Goal: Task Accomplishment & Management: Use online tool/utility

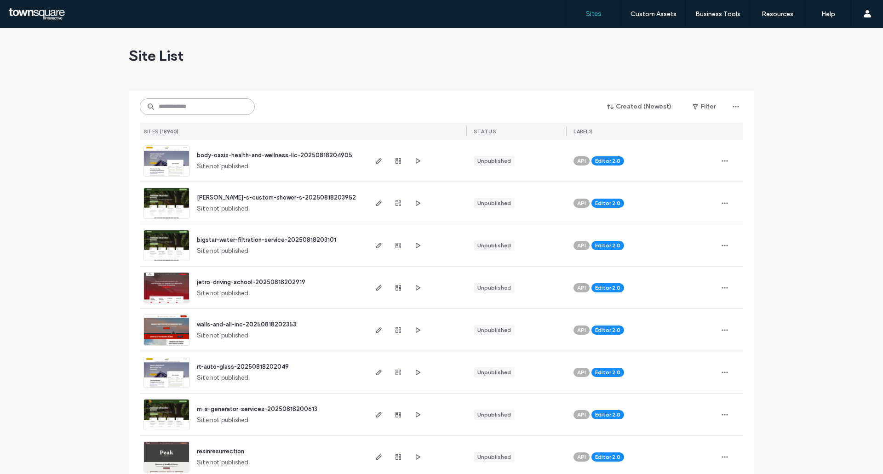
click at [209, 112] on input at bounding box center [197, 106] width 115 height 17
paste input "**********"
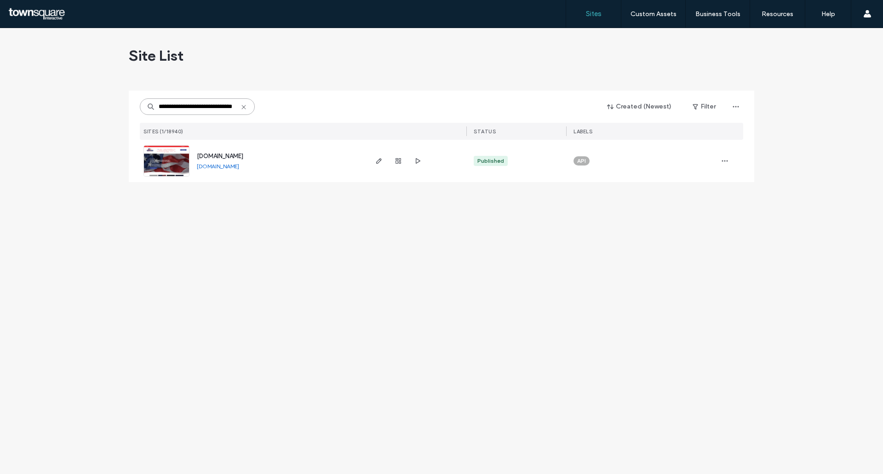
type input "**********"
click at [379, 161] on use "button" at bounding box center [379, 161] width 6 height 6
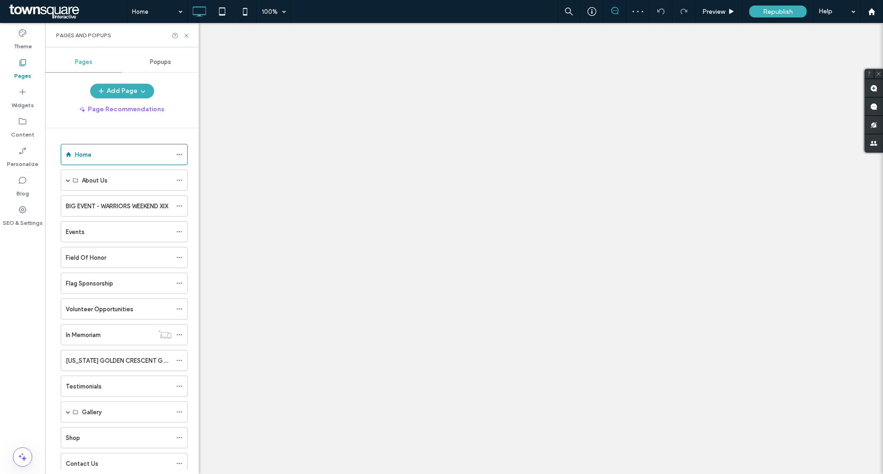
click at [154, 60] on span "Popups" at bounding box center [160, 61] width 21 height 7
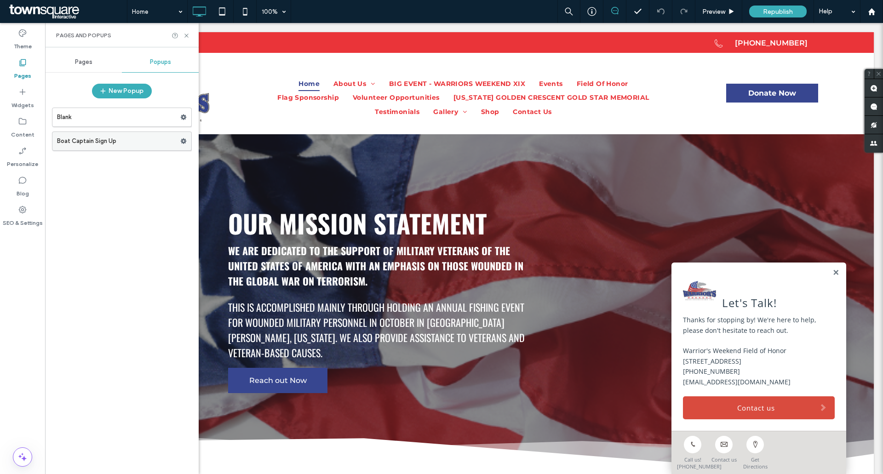
click at [187, 142] on div at bounding box center [185, 141] width 11 height 14
click at [183, 142] on use at bounding box center [184, 141] width 6 height 6
click at [101, 139] on label "Boat Captain Sign Up" at bounding box center [118, 141] width 123 height 18
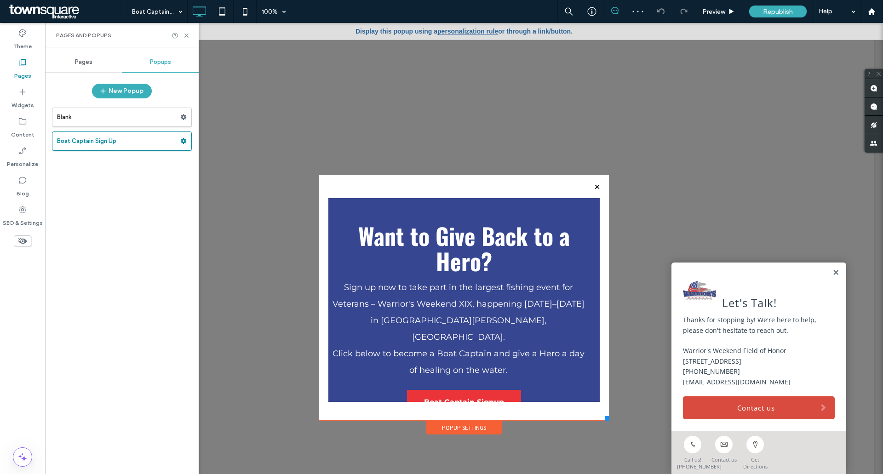
drag, startPoint x: 98, startPoint y: 141, endPoint x: 86, endPoint y: 137, distance: 13.1
click at [86, 137] on label "Boat Captain Sign Up" at bounding box center [118, 141] width 123 height 18
click at [184, 143] on use at bounding box center [184, 141] width 6 height 6
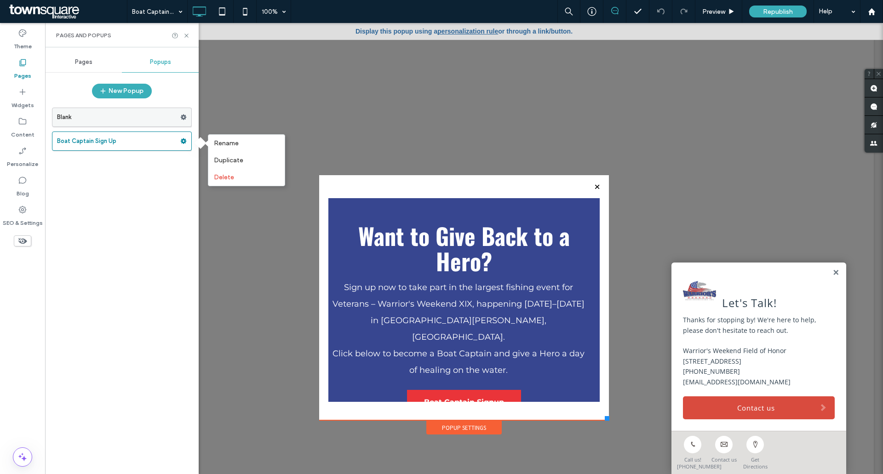
click at [74, 114] on label "Blank" at bounding box center [118, 117] width 123 height 18
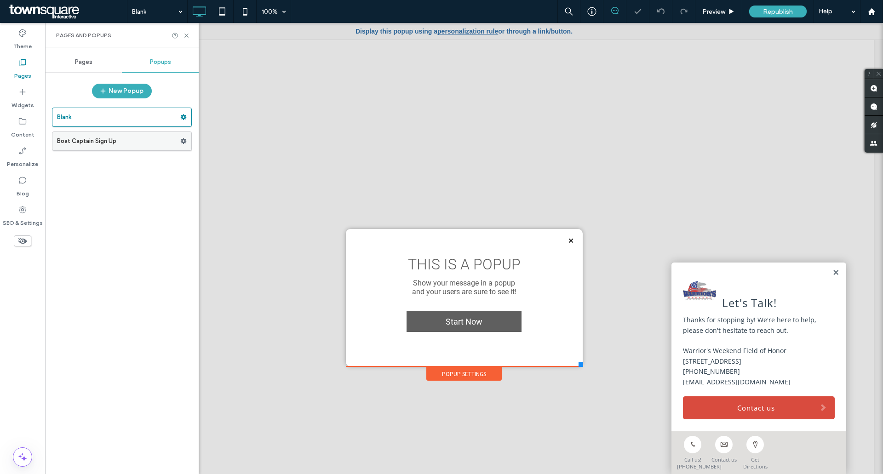
click at [154, 141] on label "Boat Captain Sign Up" at bounding box center [118, 141] width 123 height 18
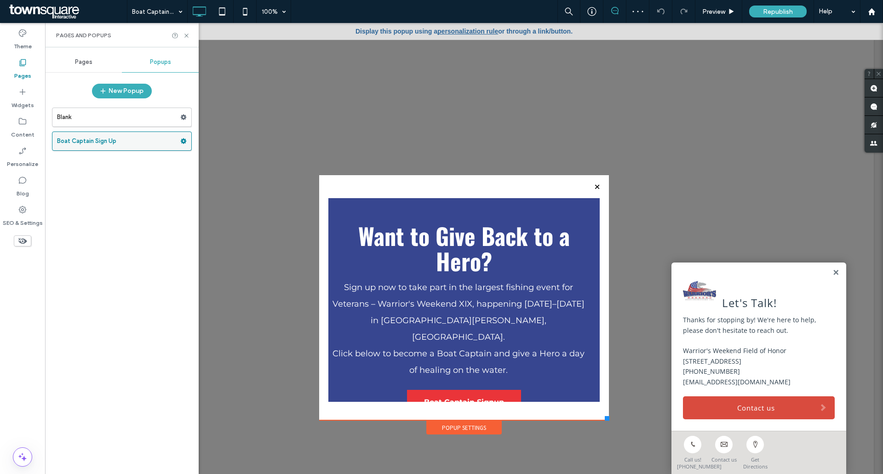
click at [186, 143] on icon at bounding box center [183, 141] width 6 height 6
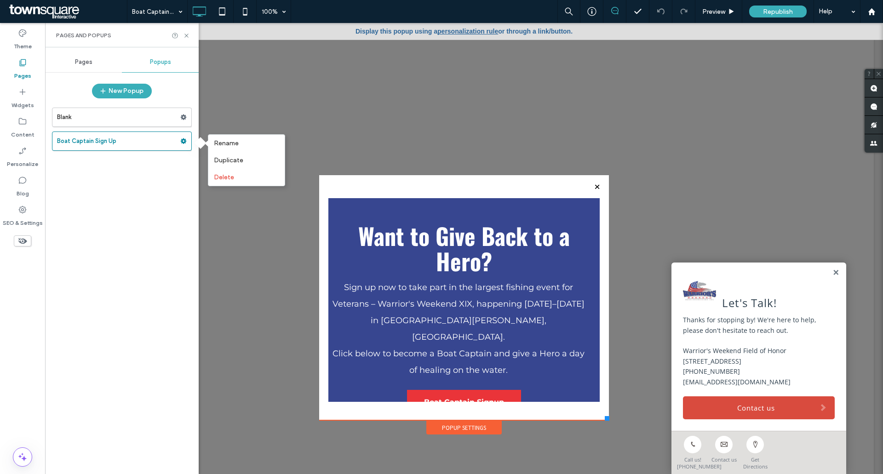
drag, startPoint x: 22, startPoint y: 63, endPoint x: 30, endPoint y: 66, distance: 8.5
click at [22, 63] on icon at bounding box center [22, 62] width 9 height 9
click at [97, 63] on div "Pages" at bounding box center [83, 62] width 77 height 20
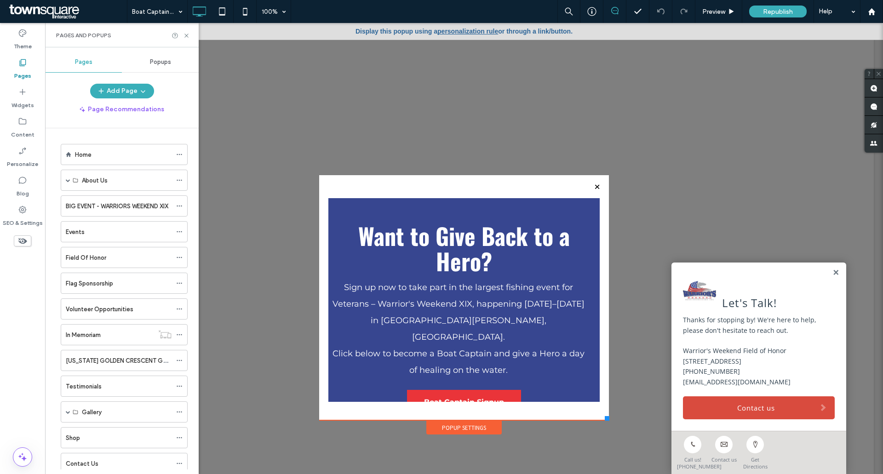
click at [169, 64] on span "Popups" at bounding box center [160, 61] width 21 height 7
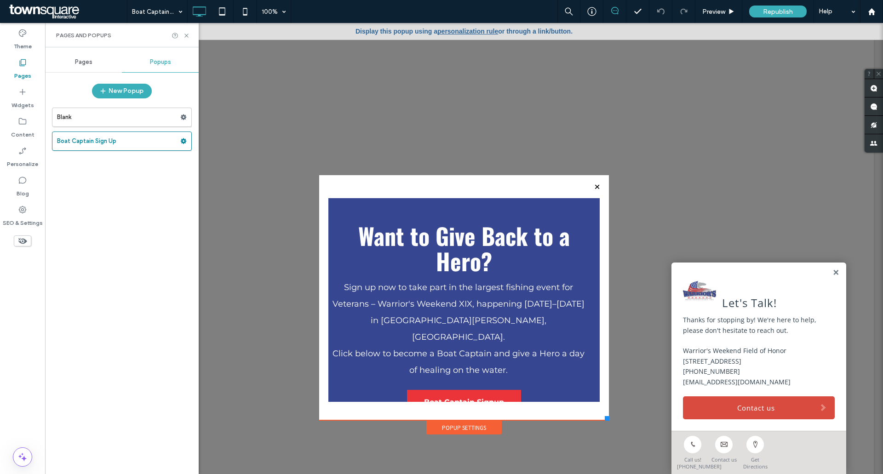
click at [23, 65] on icon at bounding box center [22, 62] width 9 height 9
click at [184, 140] on use at bounding box center [184, 141] width 6 height 6
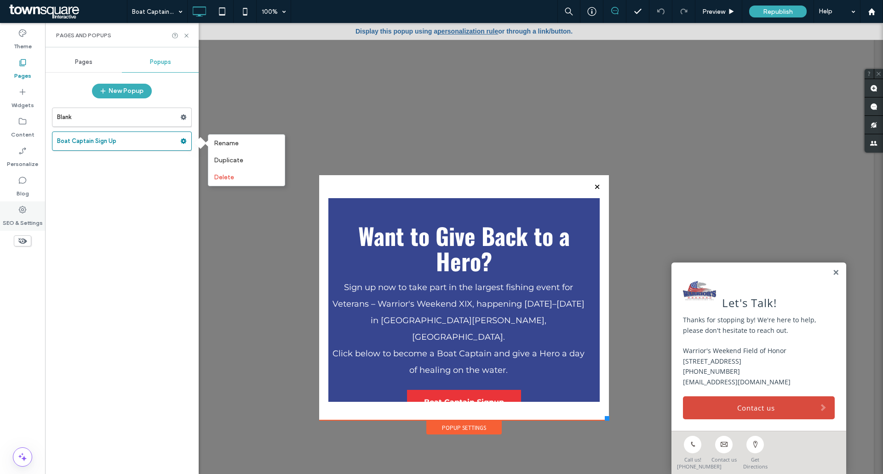
click at [25, 215] on label "SEO & Settings" at bounding box center [23, 220] width 40 height 13
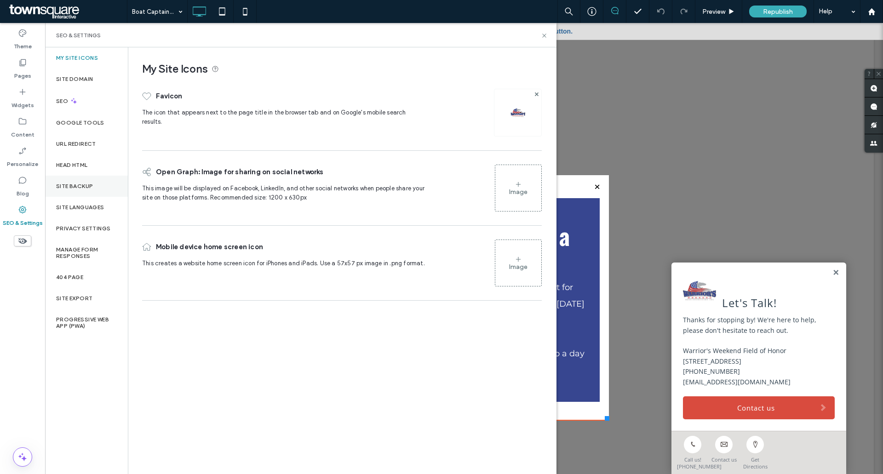
click at [68, 185] on label "Site Backup" at bounding box center [74, 186] width 37 height 6
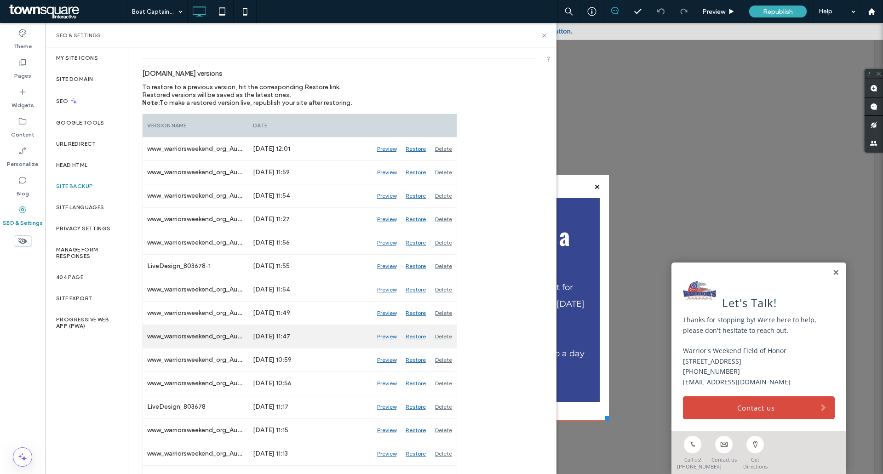
scroll to position [92, 0]
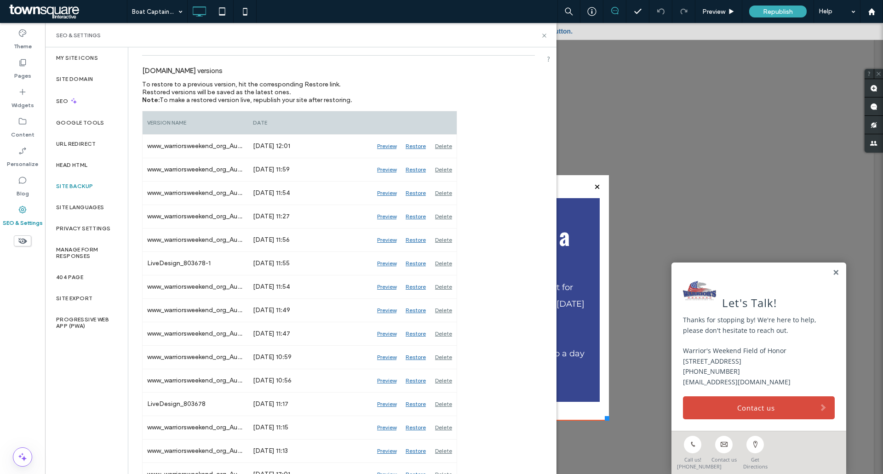
click at [610, 130] on div at bounding box center [464, 248] width 838 height 451
click at [24, 84] on div "Widgets" at bounding box center [22, 98] width 45 height 29
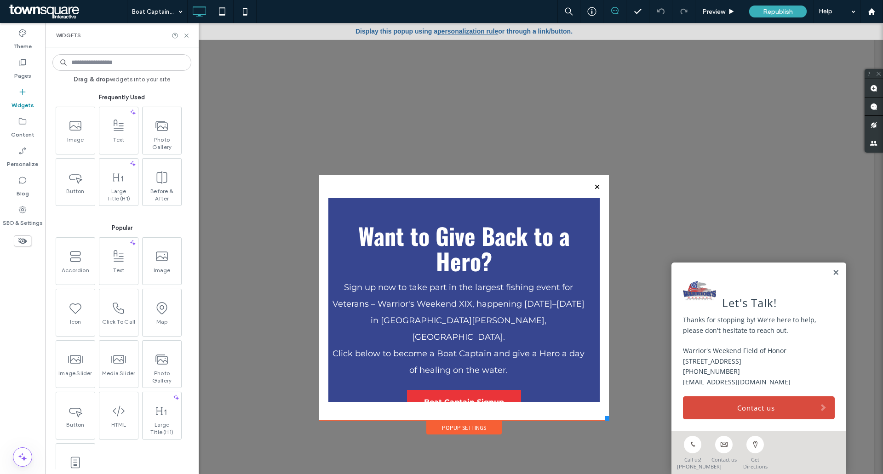
drag, startPoint x: 490, startPoint y: 182, endPoint x: 426, endPoint y: 184, distance: 63.5
click at [426, 184] on div "Want to Give Back to a Hero? Sign up now to take part in the largest fishing ev…" at bounding box center [464, 297] width 290 height 245
click at [434, 184] on div "Want to Give Back to a Hero? Sign up now to take part in the largest fishing ev…" at bounding box center [464, 297] width 290 height 245
click at [481, 32] on link "personalization rule" at bounding box center [468, 31] width 61 height 7
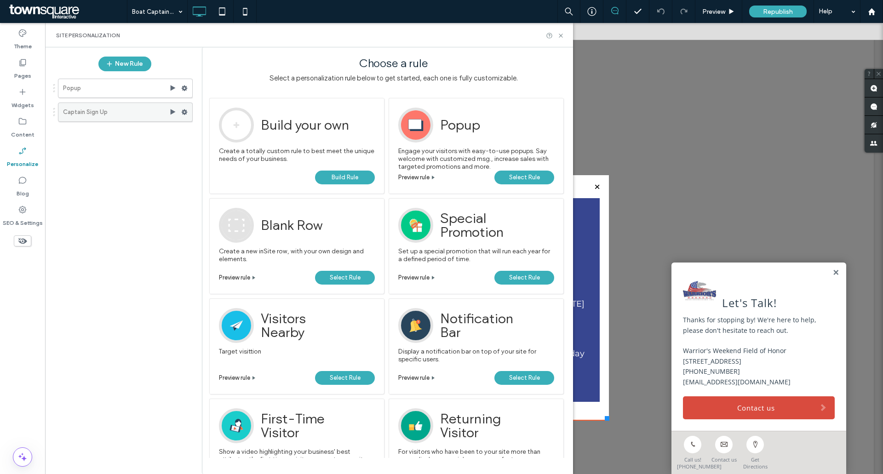
click at [116, 116] on label "Captain Sign Up" at bounding box center [116, 112] width 106 height 18
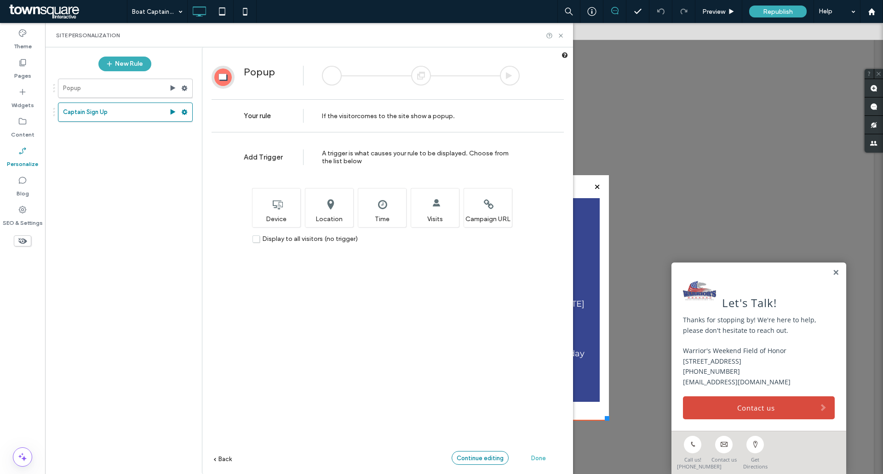
click at [496, 461] on span "Continue editing" at bounding box center [480, 458] width 47 height 7
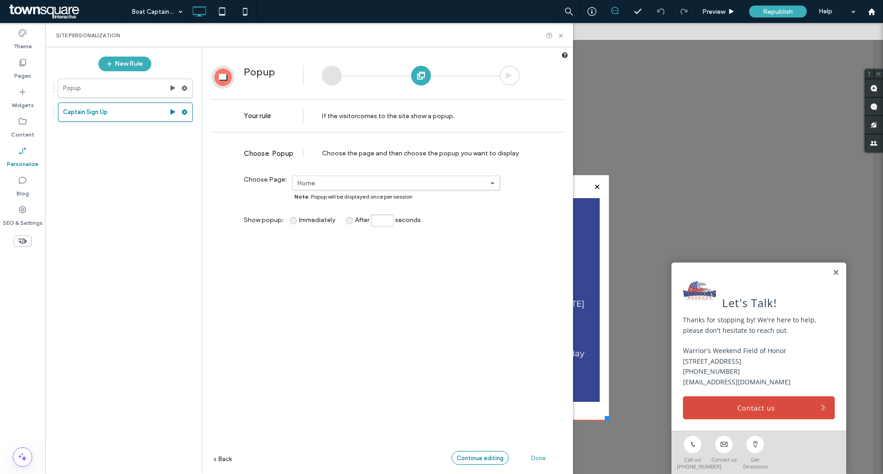
click at [496, 460] on span "Continue editing" at bounding box center [480, 458] width 47 height 7
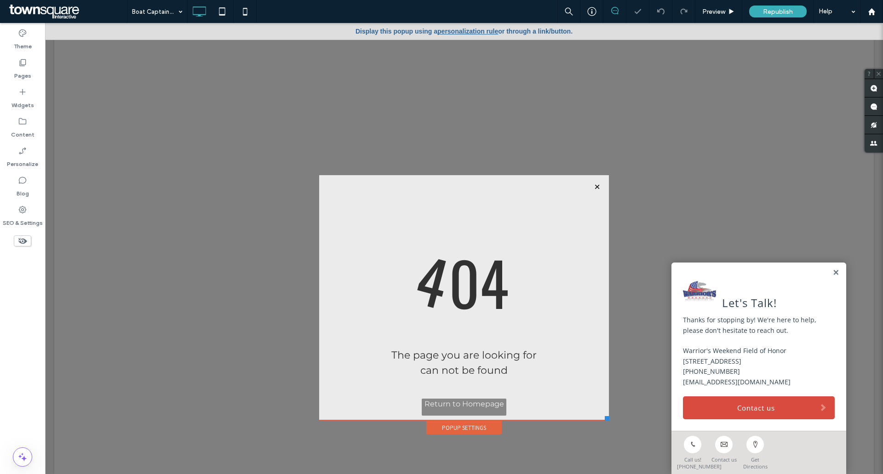
scroll to position [0, 0]
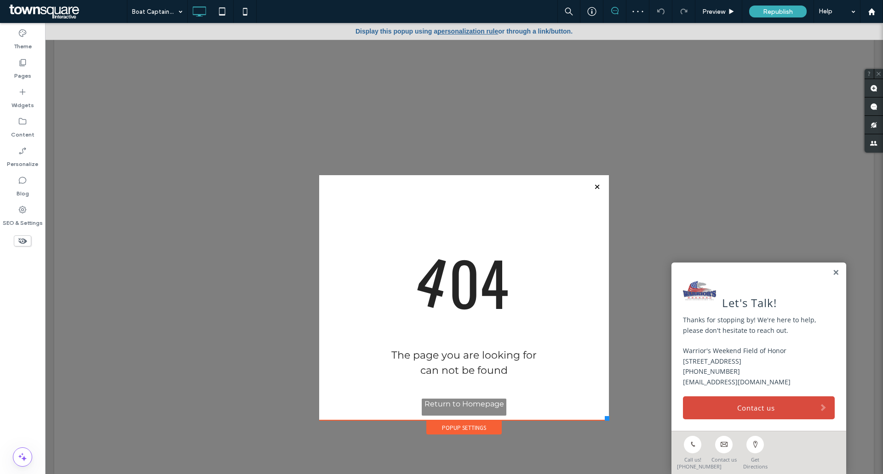
click at [592, 238] on div at bounding box center [441, 237] width 883 height 474
click at [594, 185] on div at bounding box center [441, 237] width 883 height 474
click at [593, 188] on div at bounding box center [441, 237] width 883 height 474
click at [23, 87] on div at bounding box center [441, 237] width 883 height 474
click at [830, 264] on div at bounding box center [441, 237] width 883 height 474
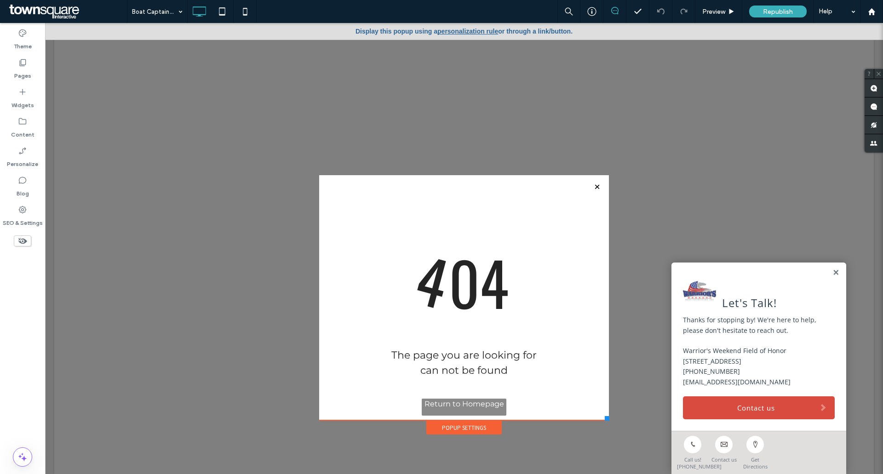
click at [714, 16] on div at bounding box center [441, 237] width 883 height 474
click at [594, 187] on div at bounding box center [441, 237] width 883 height 474
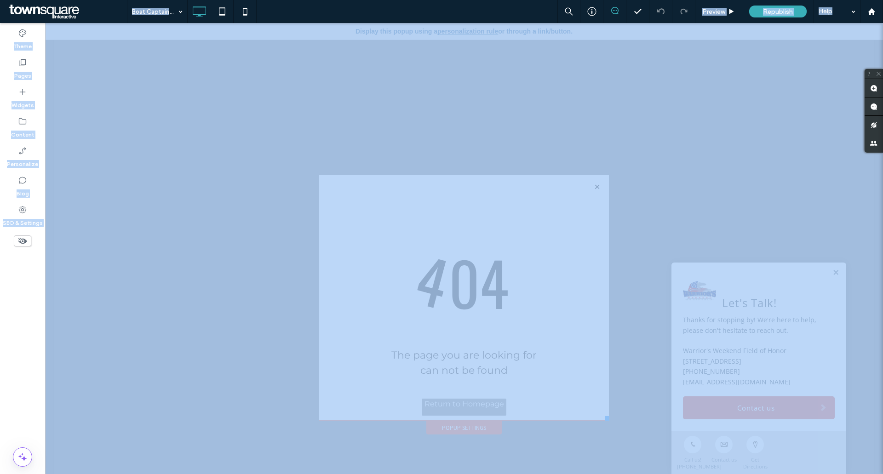
click at [594, 187] on div at bounding box center [441, 237] width 883 height 474
click at [21, 63] on div at bounding box center [441, 237] width 883 height 474
click at [494, 211] on div at bounding box center [441, 237] width 883 height 474
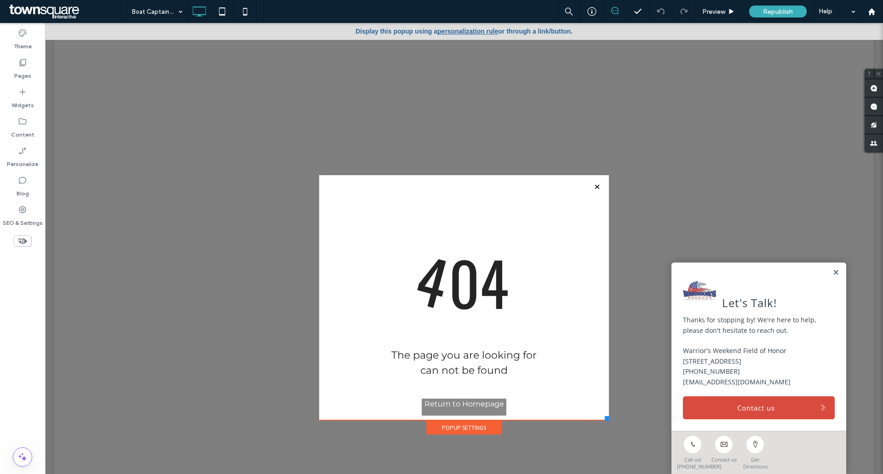
click at [829, 266] on div at bounding box center [441, 237] width 883 height 474
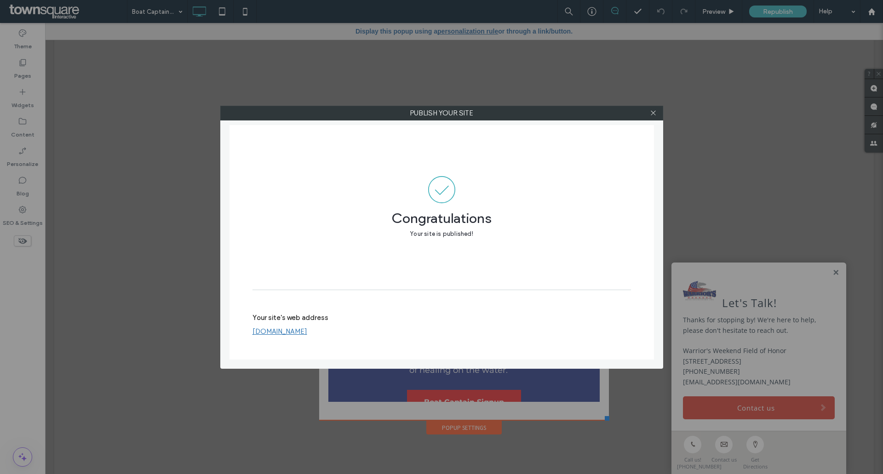
drag, startPoint x: 649, startPoint y: 112, endPoint x: 704, endPoint y: 47, distance: 85.5
click at [652, 110] on div at bounding box center [654, 113] width 14 height 14
click at [650, 112] on icon at bounding box center [653, 112] width 7 height 7
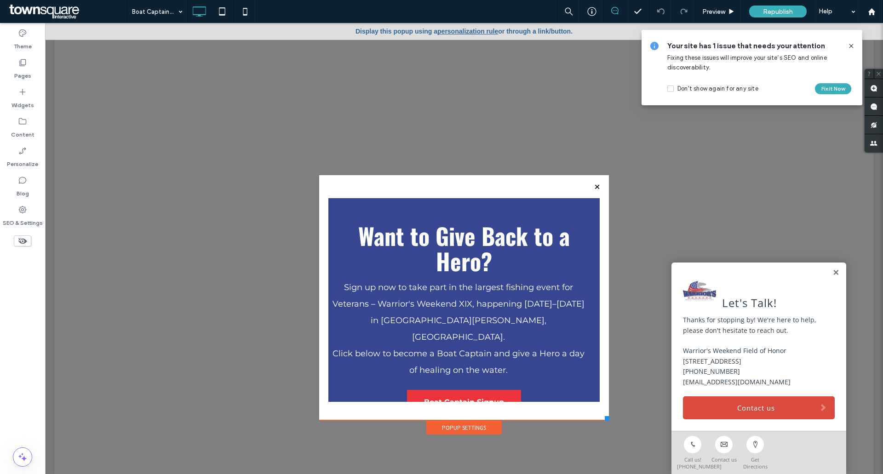
drag, startPoint x: 424, startPoint y: 188, endPoint x: 399, endPoint y: 184, distance: 24.7
click at [391, 184] on div "Want to Give Back to a Hero? Sign up now to take part in the largest fishing ev…" at bounding box center [464, 297] width 290 height 245
drag, startPoint x: 16, startPoint y: 59, endPoint x: 20, endPoint y: 66, distance: 7.7
click at [18, 61] on div "Pages" at bounding box center [22, 68] width 45 height 29
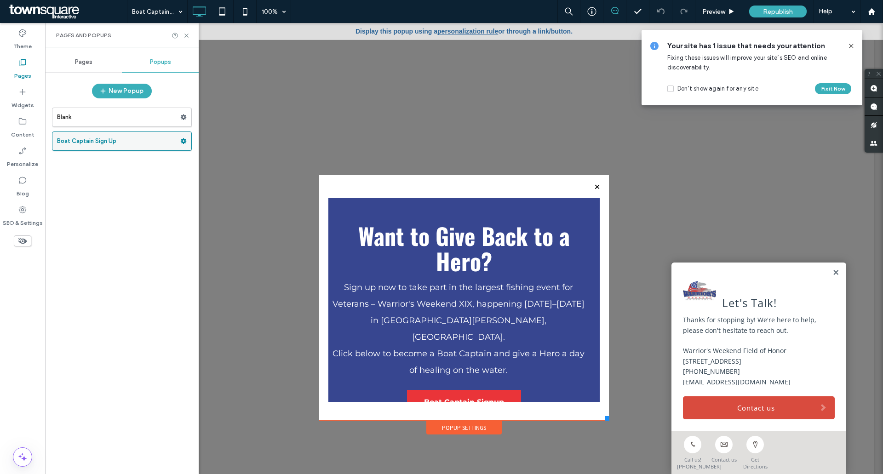
click at [182, 142] on use at bounding box center [184, 141] width 6 height 6
click at [76, 140] on label "Boat Captain Sign Up" at bounding box center [118, 141] width 123 height 18
click at [459, 425] on div "Popup Settings" at bounding box center [463, 428] width 75 height 14
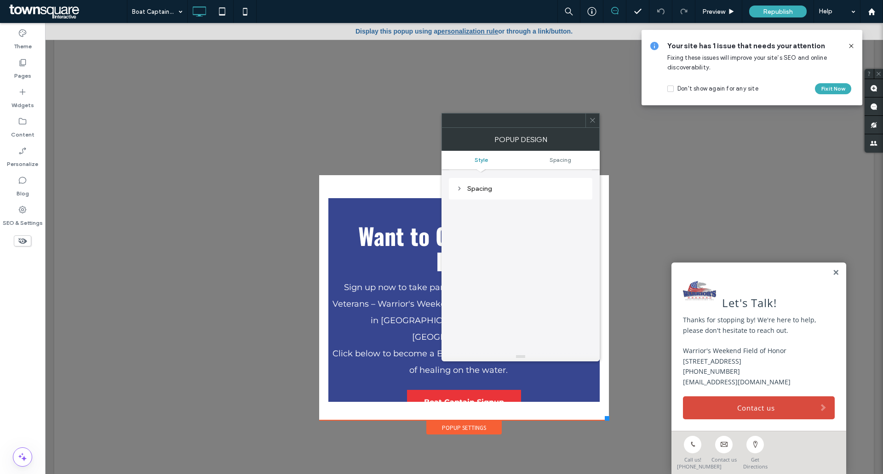
scroll to position [329, 0]
click at [468, 157] on link "Style" at bounding box center [481, 159] width 79 height 7
click at [593, 117] on icon at bounding box center [592, 120] width 7 height 7
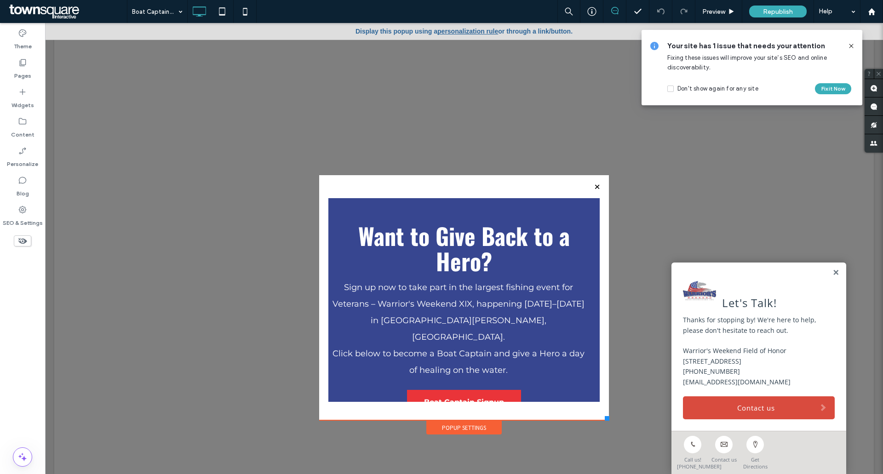
click at [852, 45] on icon at bounding box center [851, 45] width 7 height 7
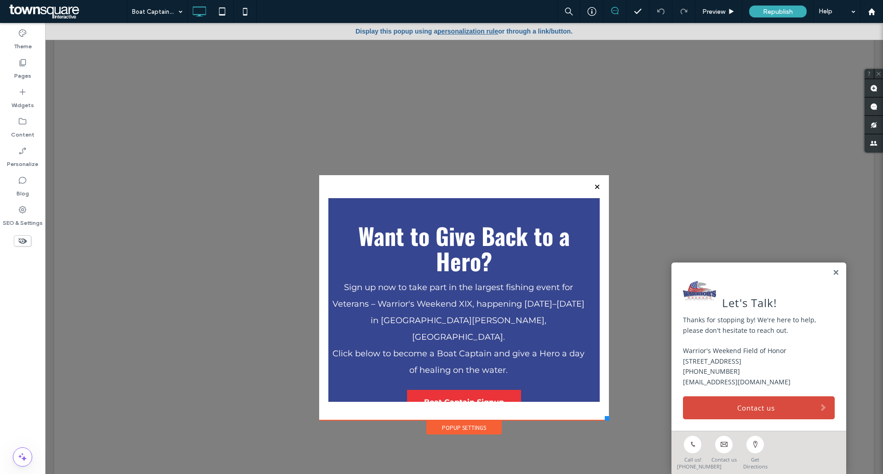
click at [527, 190] on div "Want to Give Back to a Hero? Sign up now to take part in the largest fishing ev…" at bounding box center [464, 297] width 290 height 245
click at [455, 430] on div "Popup Settings" at bounding box center [463, 428] width 75 height 14
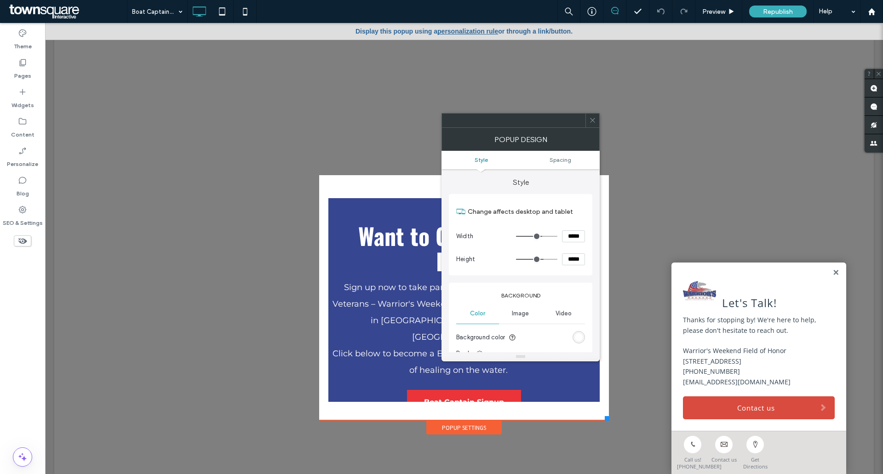
click at [455, 430] on div "Popup Settings" at bounding box center [463, 428] width 75 height 14
click at [468, 396] on link "Boat Captain Signup" at bounding box center [464, 402] width 115 height 25
click at [567, 414] on div "Want to Give Back to a Hero? Sign up now to take part in the largest fishing ev…" at bounding box center [464, 297] width 290 height 245
drag, startPoint x: 400, startPoint y: 186, endPoint x: 405, endPoint y: 186, distance: 5.5
click at [401, 186] on div "Want to Give Back to a Hero? Sign up now to take part in the largest fishing ev…" at bounding box center [464, 297] width 290 height 245
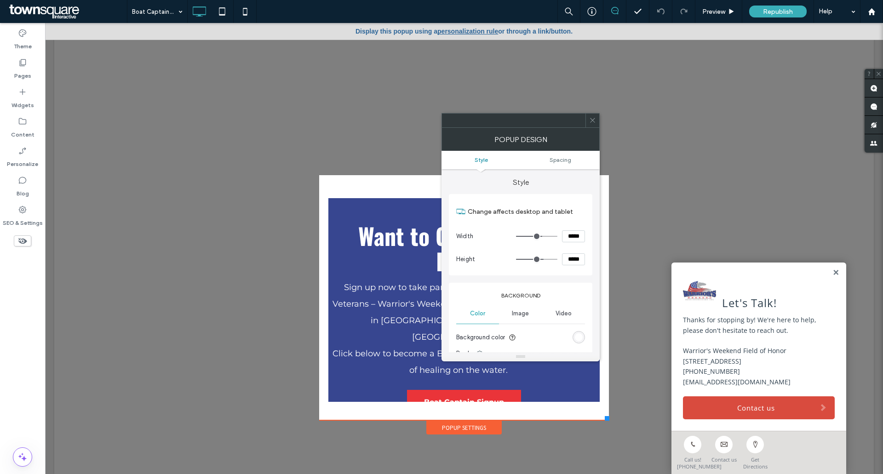
click at [595, 122] on icon at bounding box center [592, 120] width 7 height 7
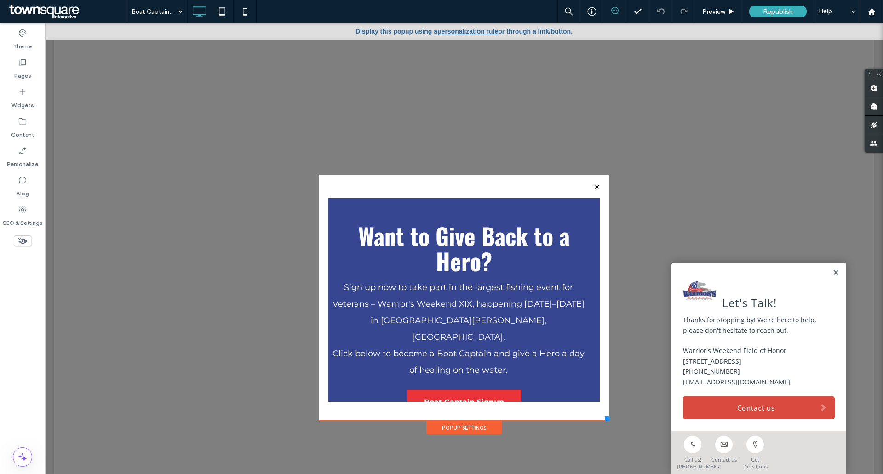
click at [408, 181] on div "Want to Give Back to a Hero? Sign up now to take part in the largest fishing ev…" at bounding box center [464, 297] width 290 height 245
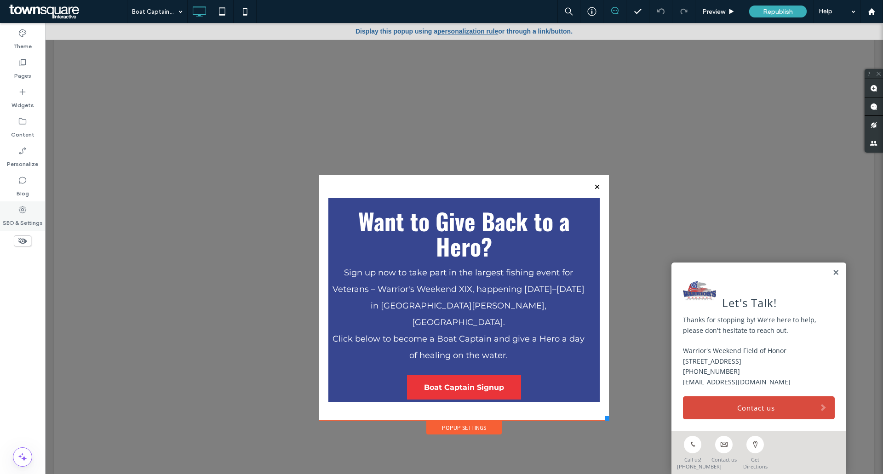
drag, startPoint x: 404, startPoint y: 159, endPoint x: 27, endPoint y: 211, distance: 381.3
click at [24, 211] on icon at bounding box center [22, 209] width 9 height 9
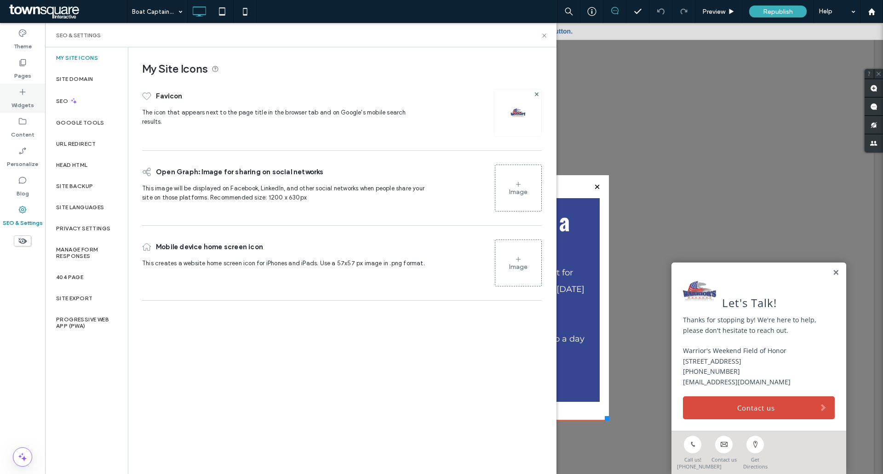
click at [26, 93] on icon at bounding box center [22, 91] width 9 height 9
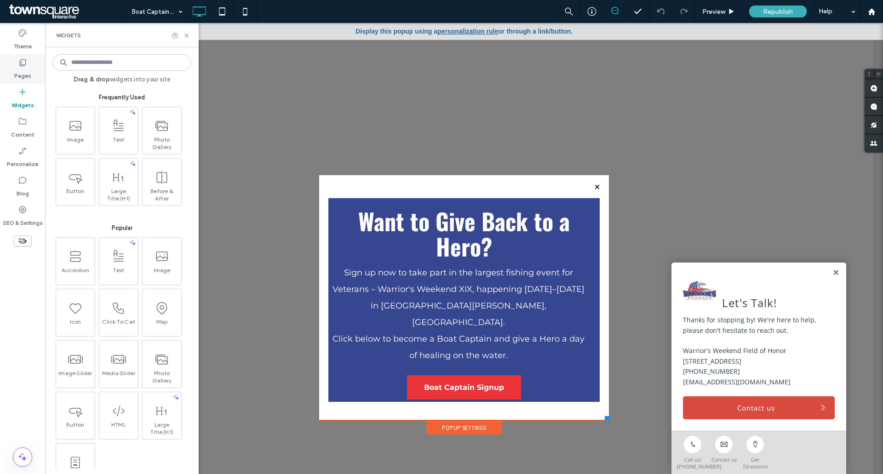
click at [20, 72] on label "Pages" at bounding box center [22, 73] width 17 height 13
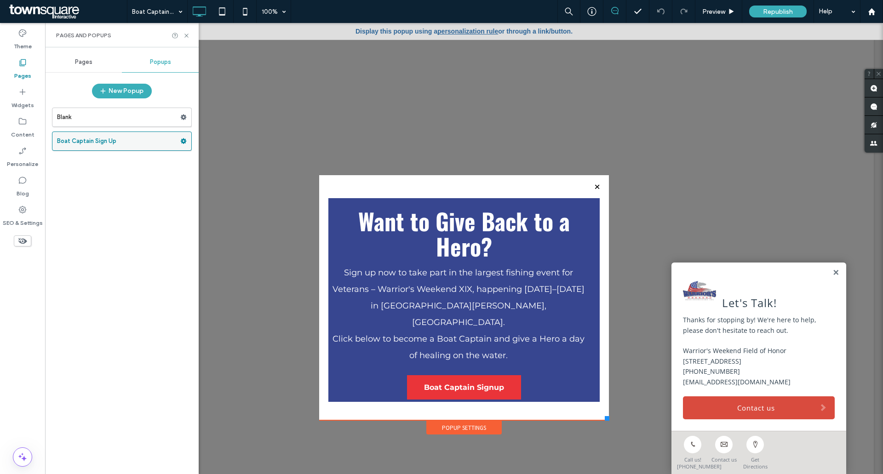
click at [150, 147] on label "Boat Captain Sign Up" at bounding box center [118, 141] width 123 height 18
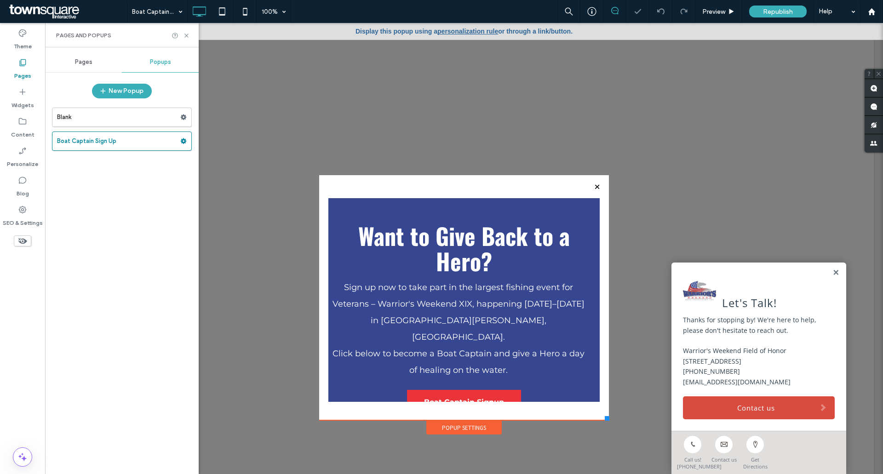
scroll to position [0, 0]
drag, startPoint x: 143, startPoint y: 143, endPoint x: 89, endPoint y: 143, distance: 53.8
click at [89, 143] on label "Boat Captain Sign Up" at bounding box center [118, 141] width 123 height 18
click at [184, 140] on use at bounding box center [184, 141] width 6 height 6
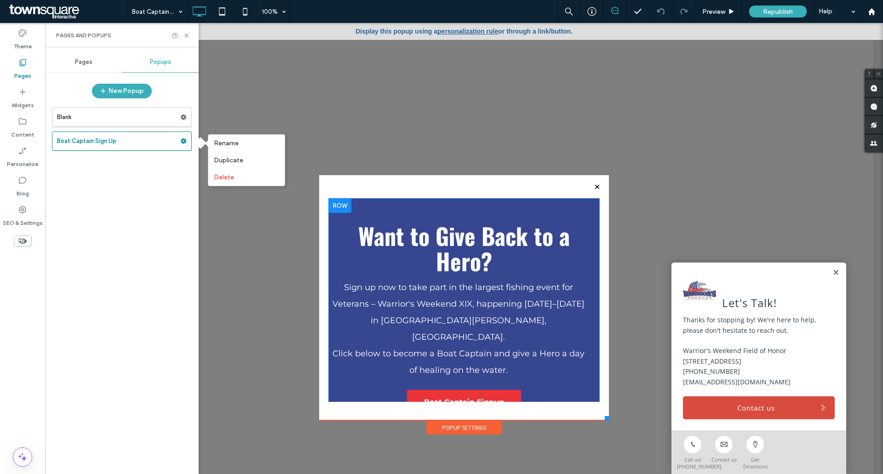
drag, startPoint x: 455, startPoint y: 228, endPoint x: 411, endPoint y: 204, distance: 49.6
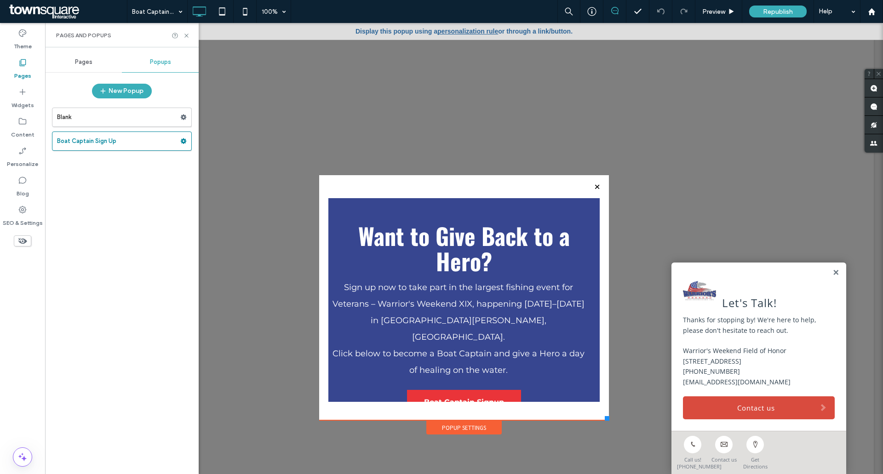
click at [456, 432] on div "Popup Settings" at bounding box center [463, 428] width 75 height 14
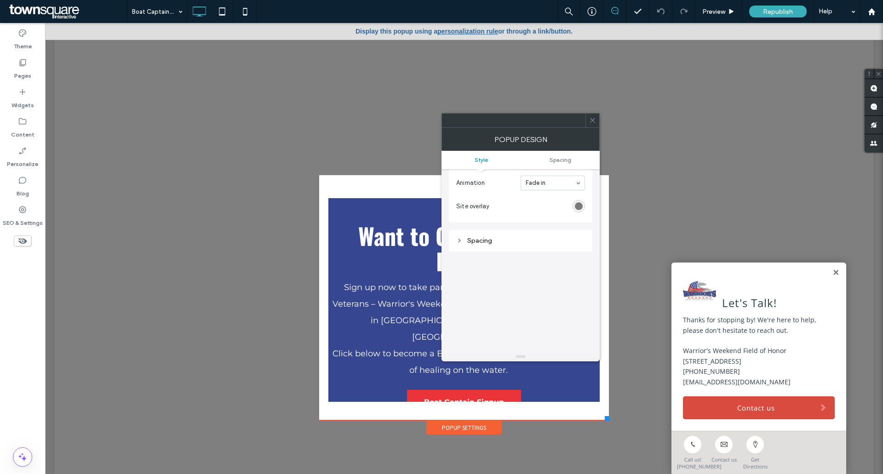
scroll to position [322, 0]
click at [466, 33] on link "personalization rule" at bounding box center [468, 31] width 61 height 7
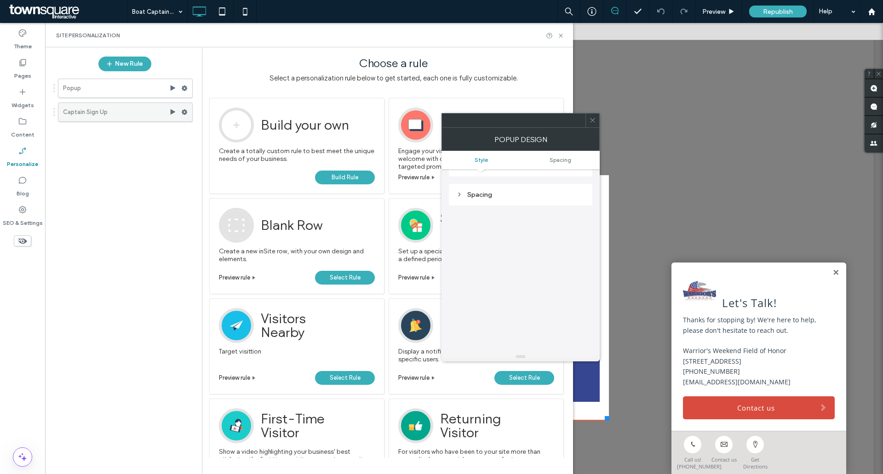
click at [170, 113] on icon at bounding box center [172, 112] width 7 height 7
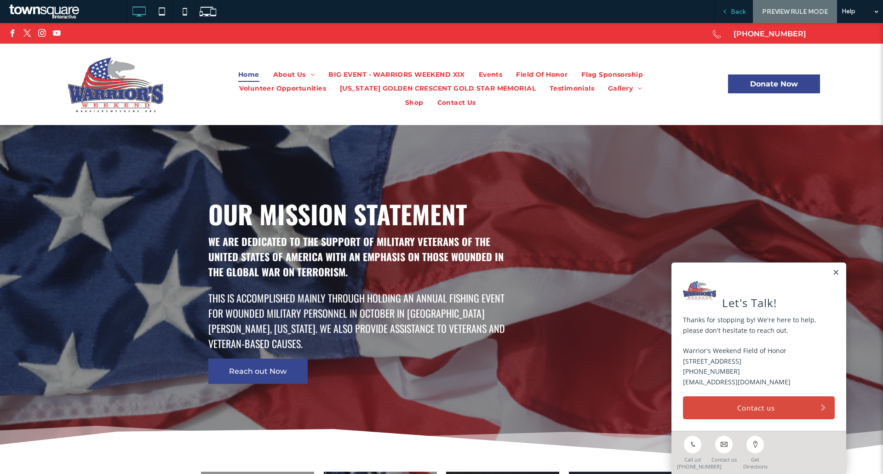
click at [729, 7] on div "Back" at bounding box center [733, 11] width 39 height 23
click at [730, 7] on div "Back" at bounding box center [733, 11] width 39 height 23
click at [737, 6] on div "Back" at bounding box center [733, 11] width 39 height 23
click at [734, 9] on span "Back" at bounding box center [738, 12] width 15 height 8
drag, startPoint x: 734, startPoint y: 9, endPoint x: 733, endPoint y: 15, distance: 6.1
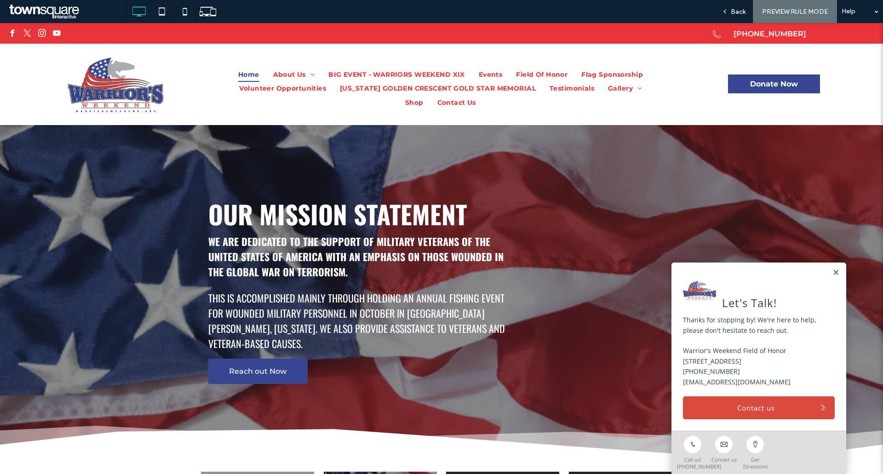
click at [0, 0] on div at bounding box center [0, 0] width 0 height 0
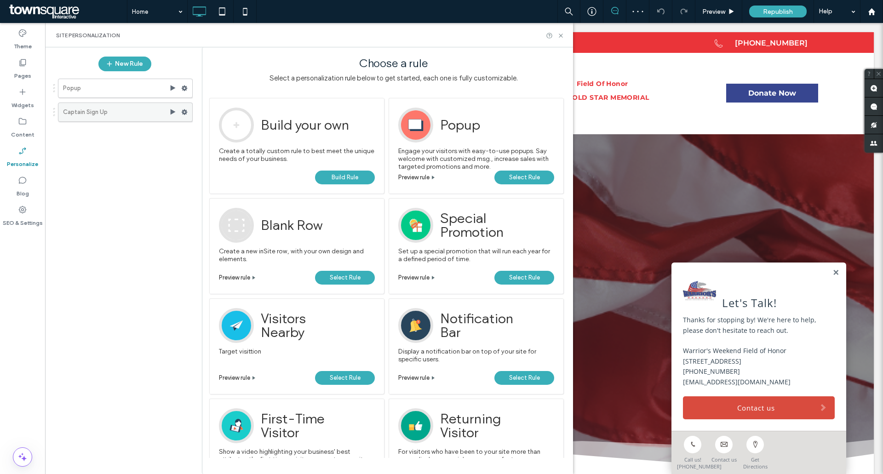
click at [184, 109] on use at bounding box center [185, 112] width 6 height 6
click at [19, 214] on icon at bounding box center [22, 209] width 9 height 9
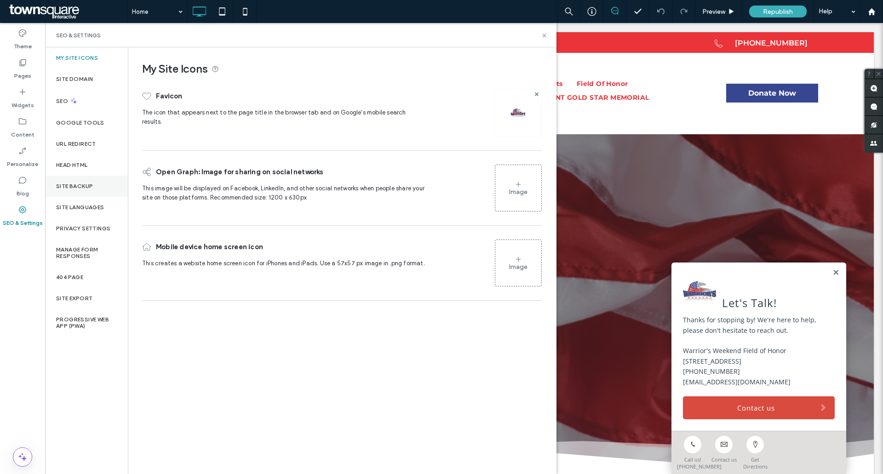
click at [72, 191] on div "Site Backup" at bounding box center [86, 186] width 83 height 21
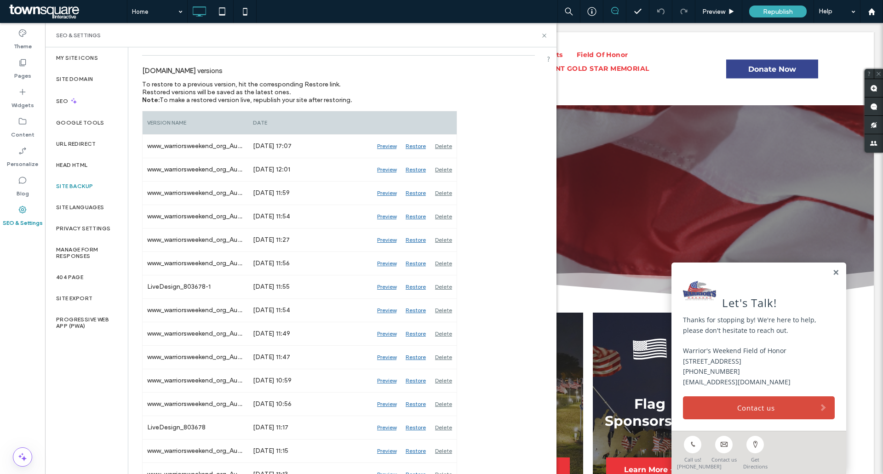
scroll to position [184, 0]
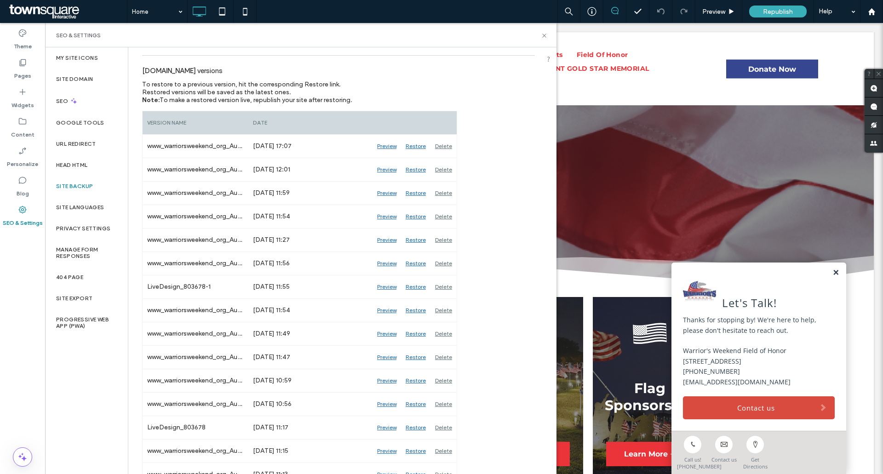
click at [833, 269] on link at bounding box center [836, 273] width 7 height 8
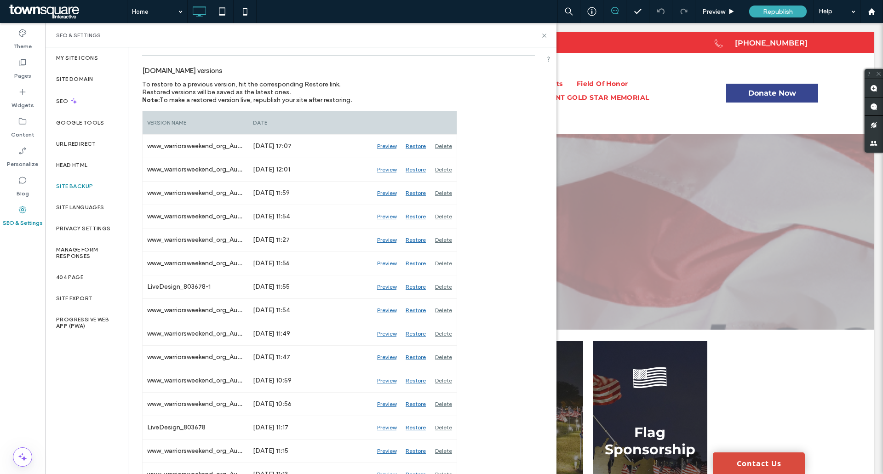
scroll to position [46, 0]
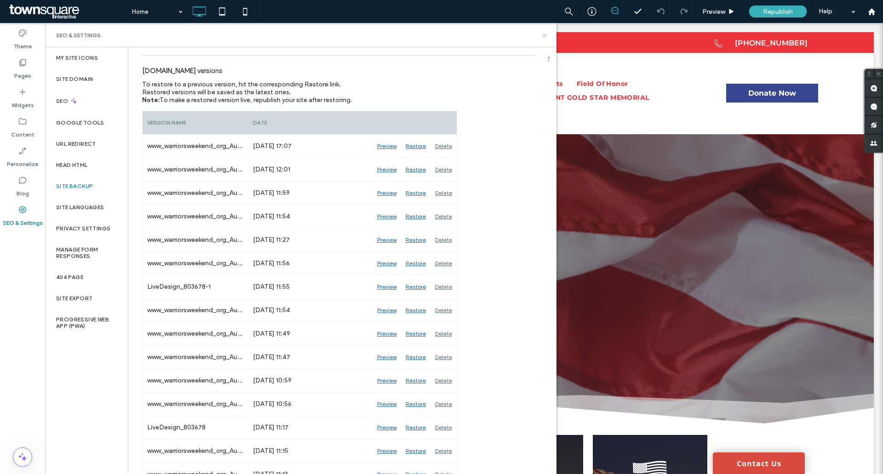
click at [545, 36] on use at bounding box center [544, 36] width 4 height 4
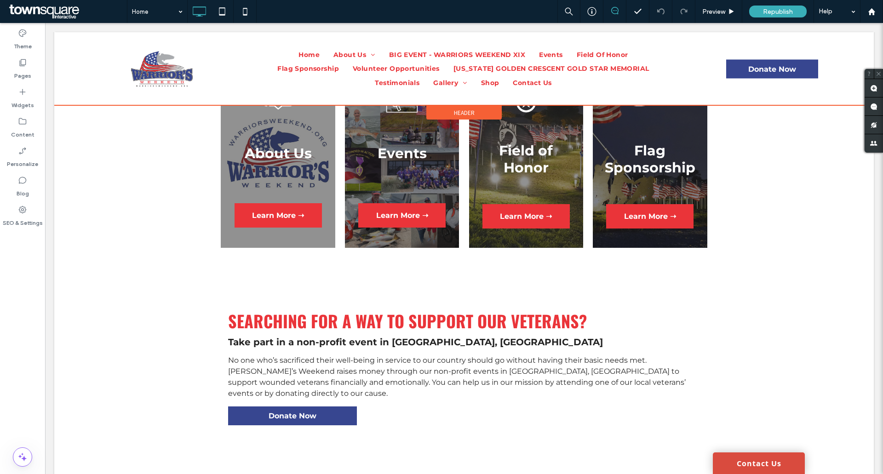
scroll to position [332, 0]
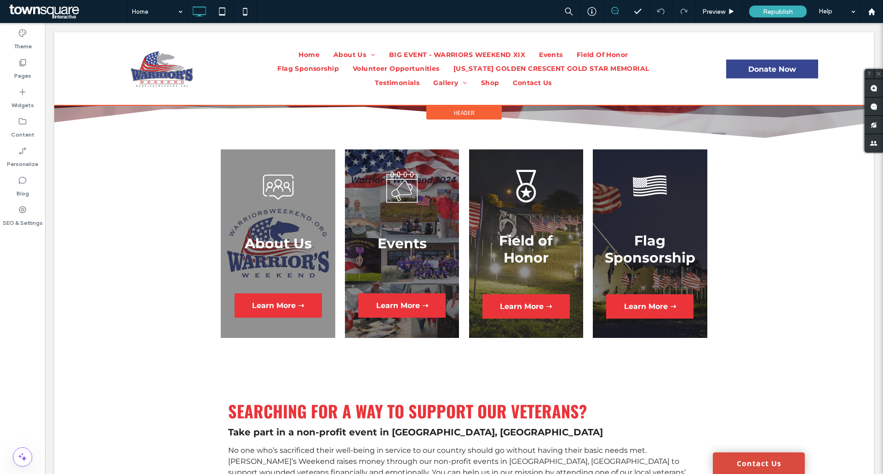
click at [553, 56] on div at bounding box center [464, 68] width 820 height 73
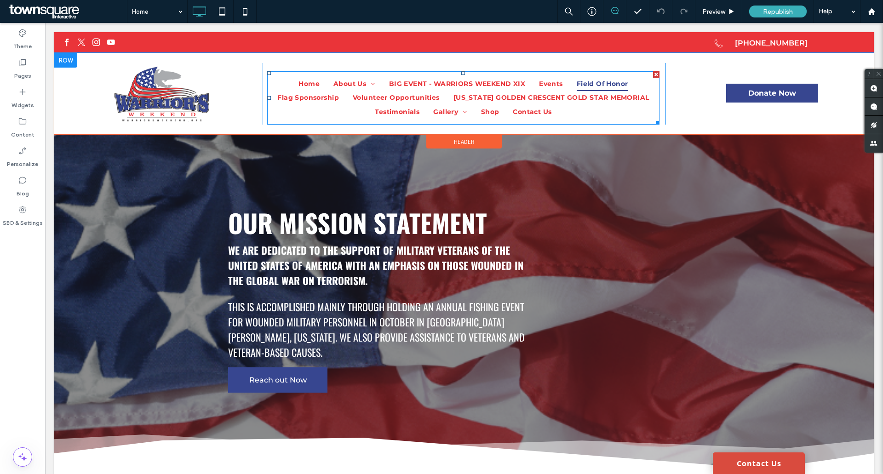
scroll to position [0, 0]
click at [541, 83] on span "Events" at bounding box center [551, 84] width 24 height 14
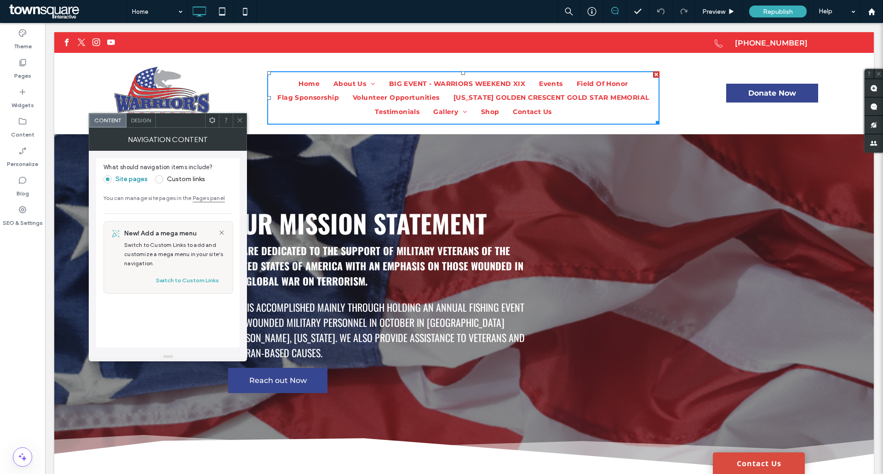
click at [238, 125] on span at bounding box center [239, 121] width 7 height 14
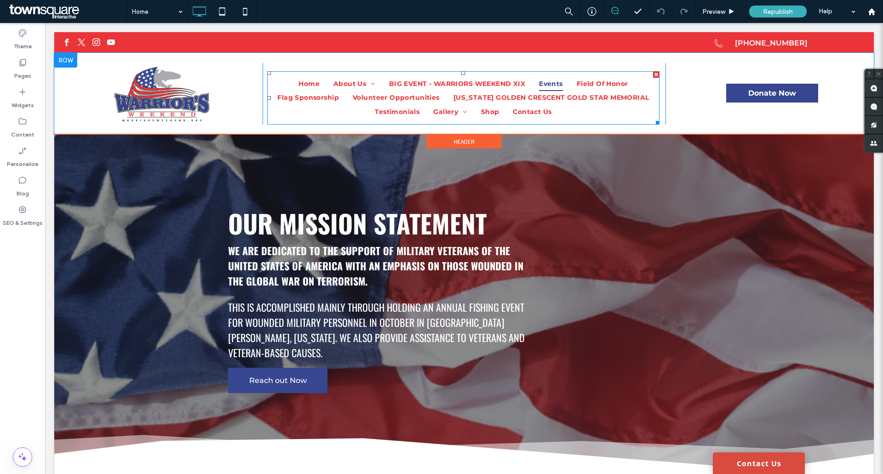
click at [550, 79] on span "Events" at bounding box center [551, 84] width 24 height 14
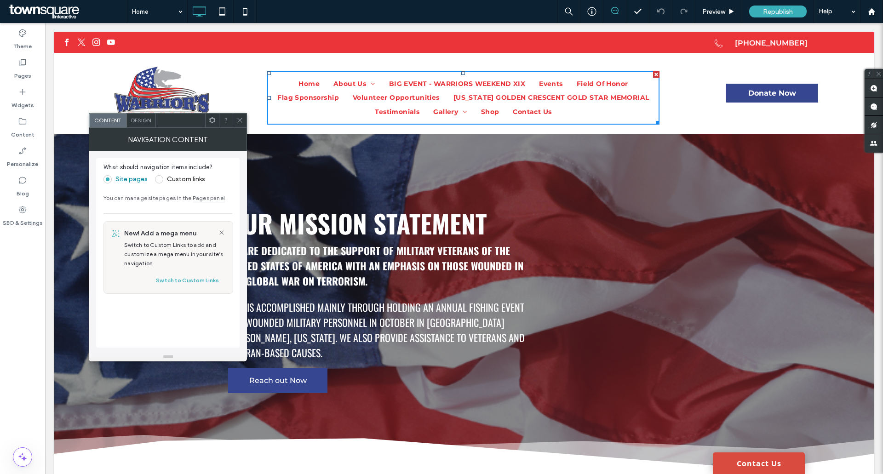
click at [238, 119] on icon at bounding box center [239, 120] width 7 height 7
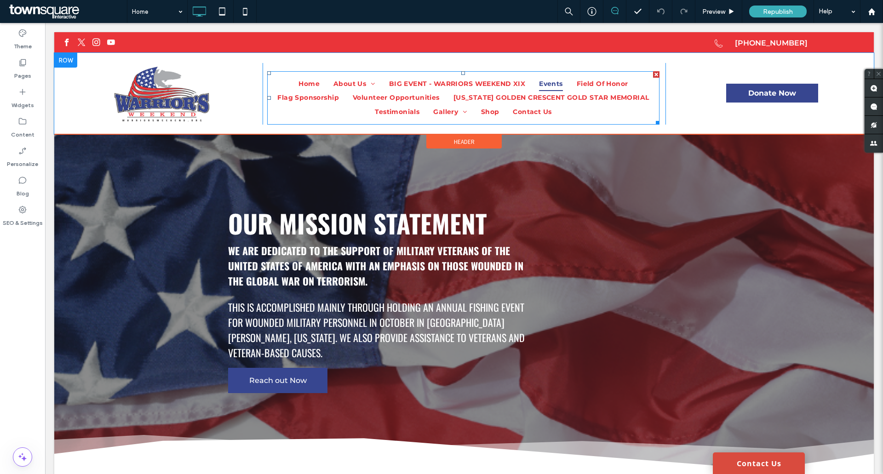
click at [546, 82] on span "Events" at bounding box center [551, 84] width 24 height 14
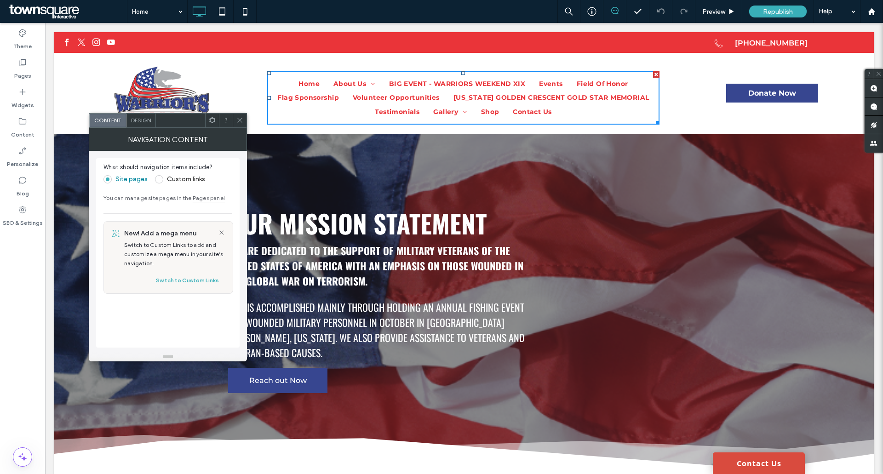
click at [241, 119] on icon at bounding box center [239, 120] width 7 height 7
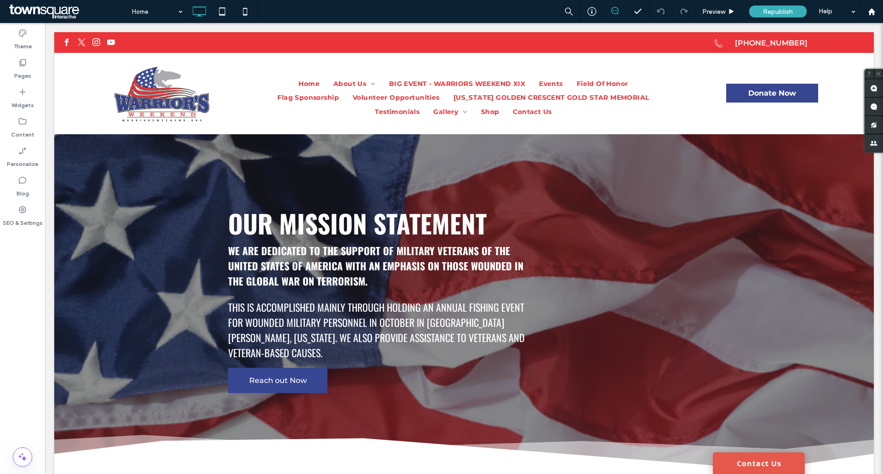
click at [769, 466] on link "Contact Us" at bounding box center [759, 464] width 92 height 22
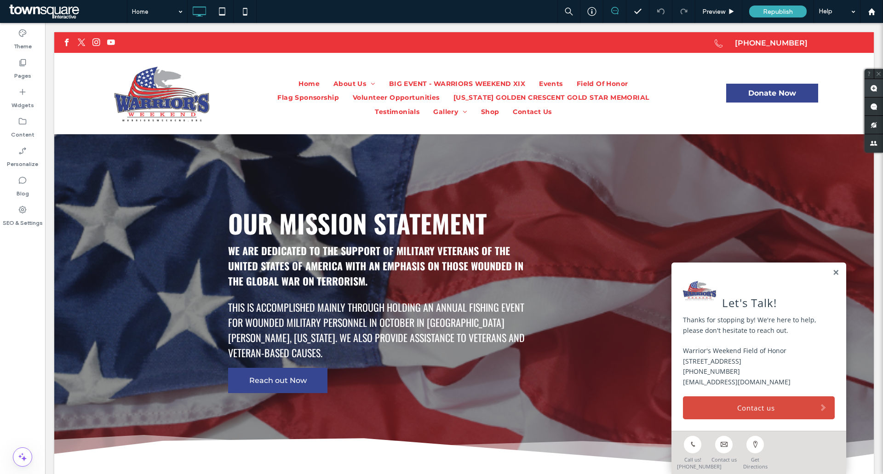
click at [871, 90] on use at bounding box center [873, 88] width 7 height 7
click at [833, 269] on link at bounding box center [836, 273] width 7 height 8
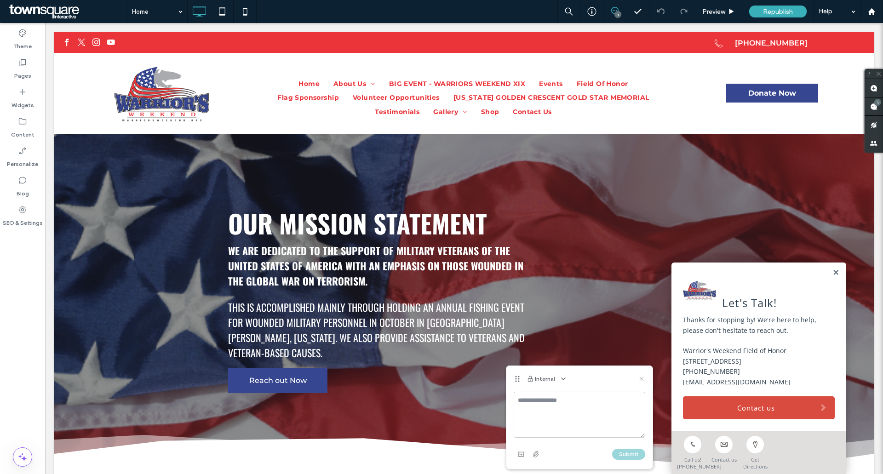
drag, startPoint x: 644, startPoint y: 377, endPoint x: 600, endPoint y: 352, distance: 50.4
click at [644, 377] on icon at bounding box center [641, 378] width 7 height 7
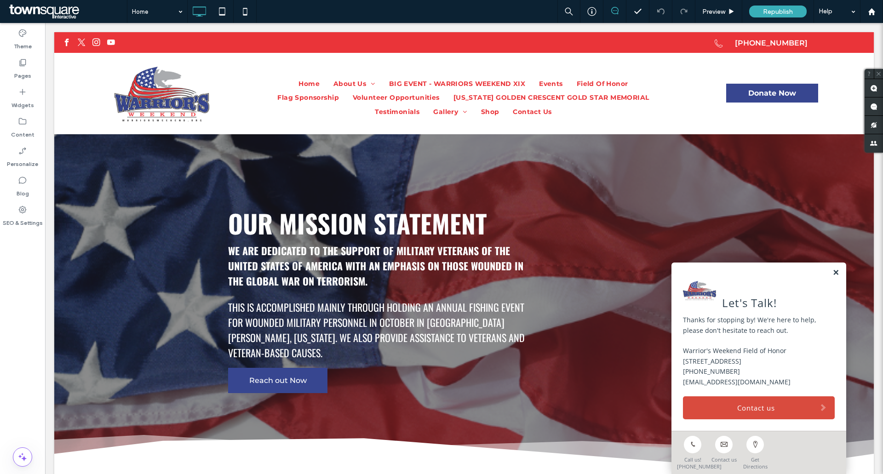
click at [833, 269] on link at bounding box center [836, 273] width 7 height 8
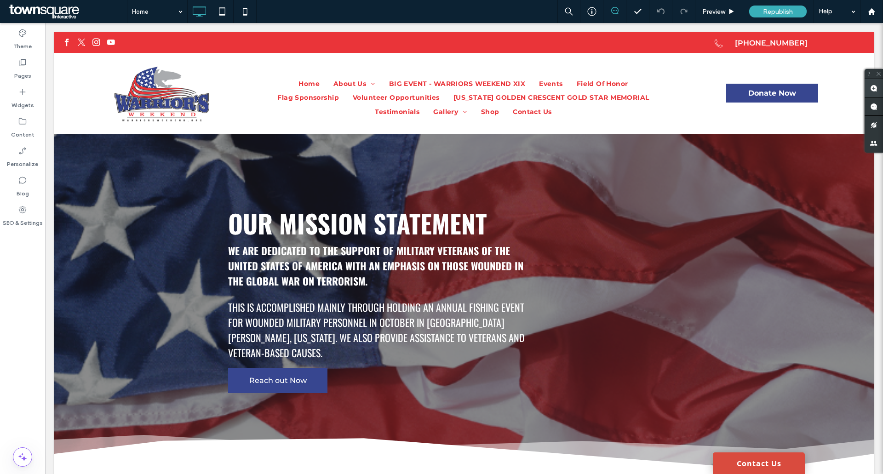
click at [870, 91] on span at bounding box center [874, 88] width 18 height 18
click at [409, 40] on div "Click To Paste" at bounding box center [329, 44] width 537 height 14
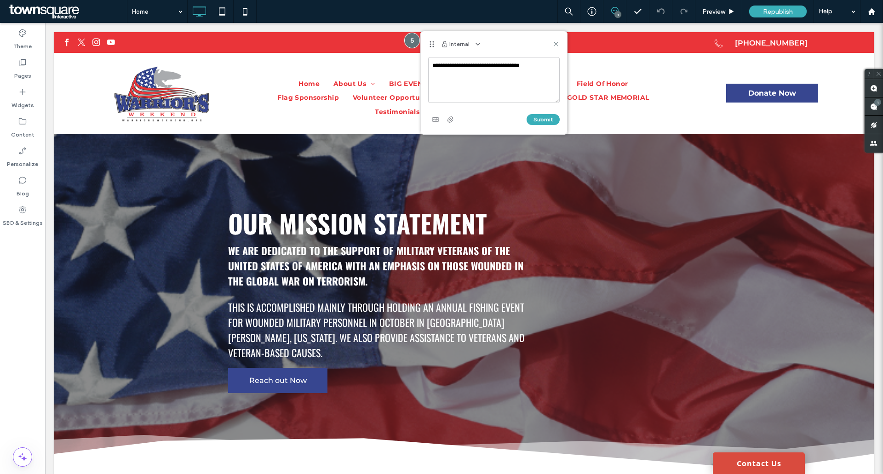
click at [553, 62] on textarea "**********" at bounding box center [494, 80] width 132 height 46
type textarea "**********"
click at [28, 66] on div "Pages" at bounding box center [22, 68] width 45 height 29
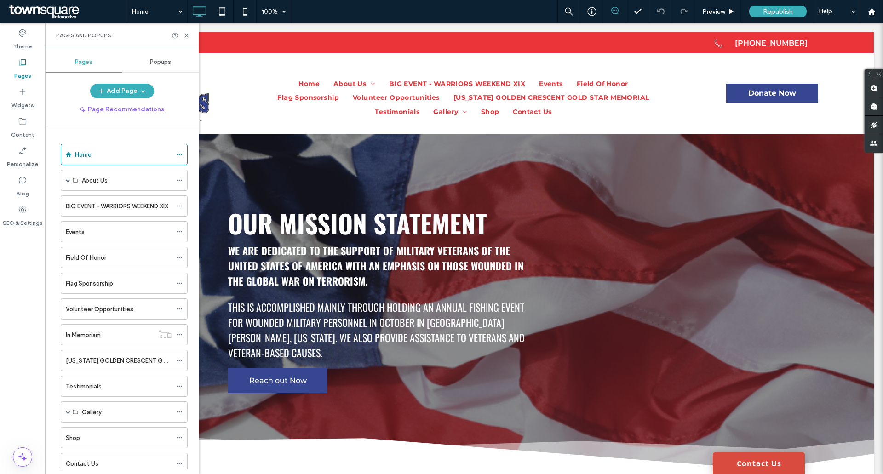
click at [168, 58] on div "Popups" at bounding box center [160, 62] width 77 height 20
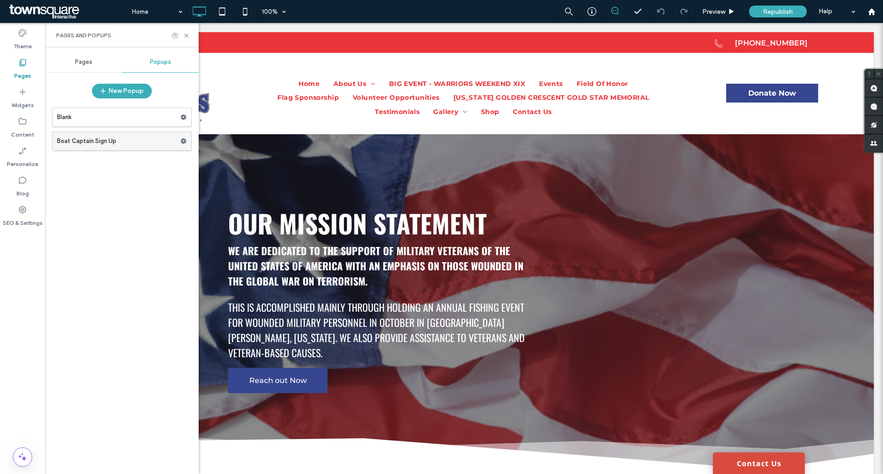
drag, startPoint x: 54, startPoint y: 140, endPoint x: 140, endPoint y: 137, distance: 86.1
click at [140, 137] on div "Boat Captain Sign Up" at bounding box center [122, 141] width 140 height 19
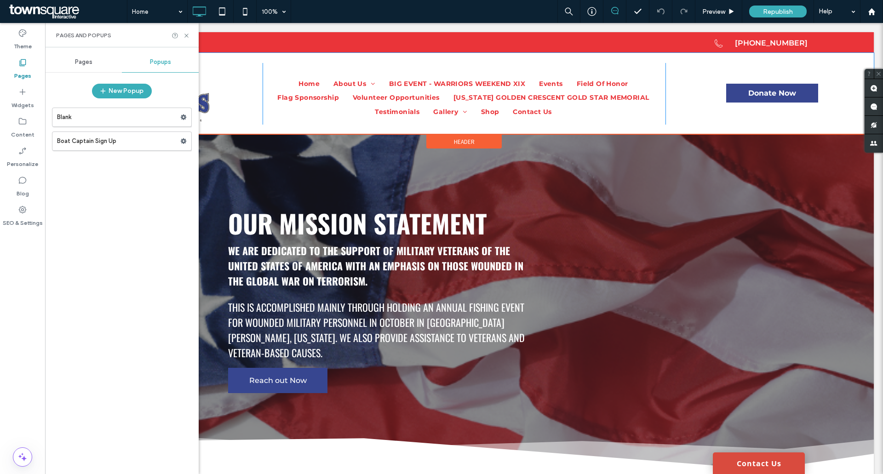
click at [495, 56] on div "Click To Paste Home About Us Leadership Financials BIG EVENT - WARRIORS WEEKEND…" at bounding box center [464, 93] width 820 height 81
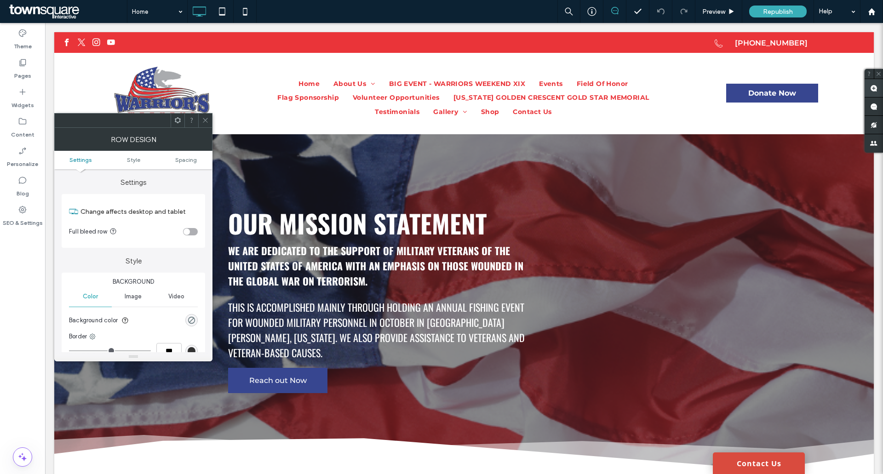
click at [876, 87] on use at bounding box center [873, 88] width 7 height 7
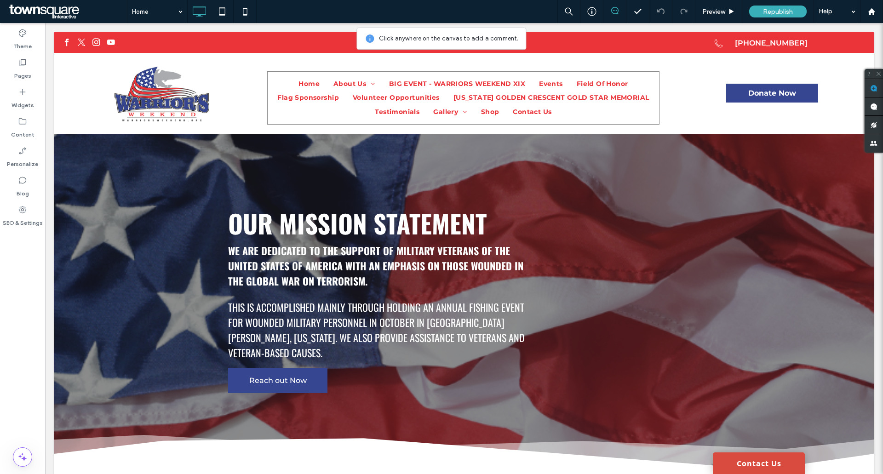
click at [469, 70] on div "Home About Us Leadership Financials BIG EVENT - WARRIORS WEEKEND XIX Events Fie…" at bounding box center [464, 94] width 403 height 62
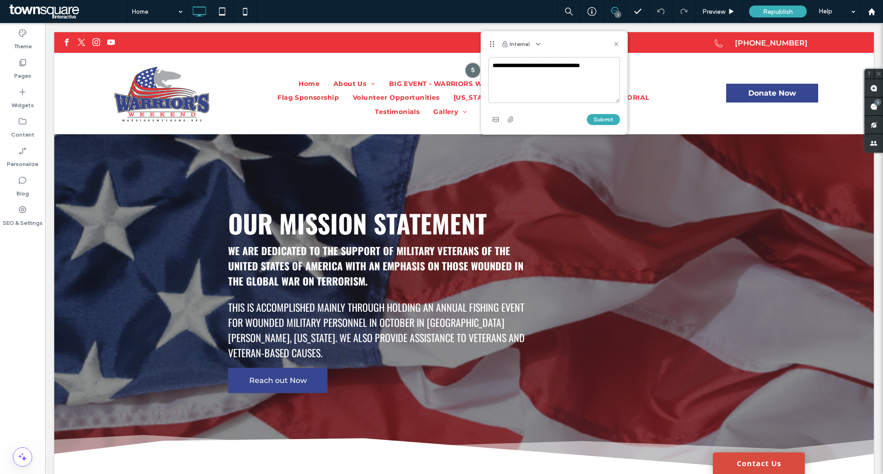
click at [540, 65] on textarea "**********" at bounding box center [555, 80] width 132 height 46
click at [601, 76] on textarea "**********" at bounding box center [555, 80] width 132 height 46
type textarea "**********"
click at [608, 120] on button "Submit" at bounding box center [603, 119] width 33 height 11
click at [23, 74] on label "Pages" at bounding box center [22, 73] width 17 height 13
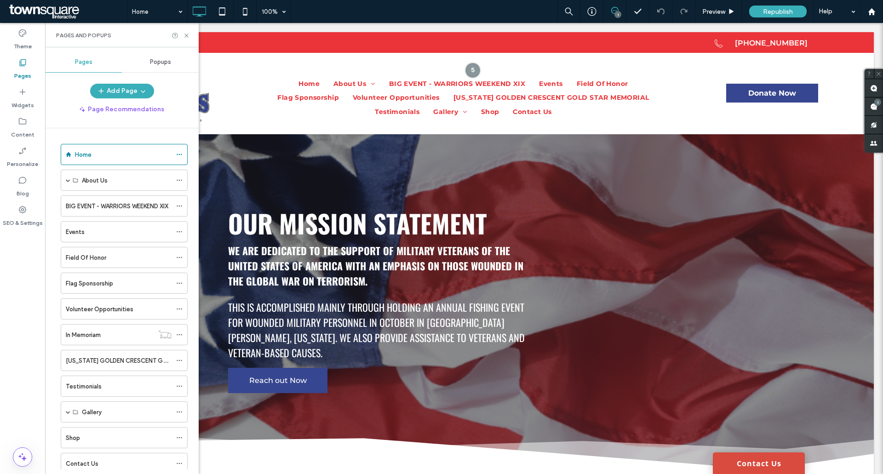
click at [153, 63] on span "Popups" at bounding box center [160, 61] width 21 height 7
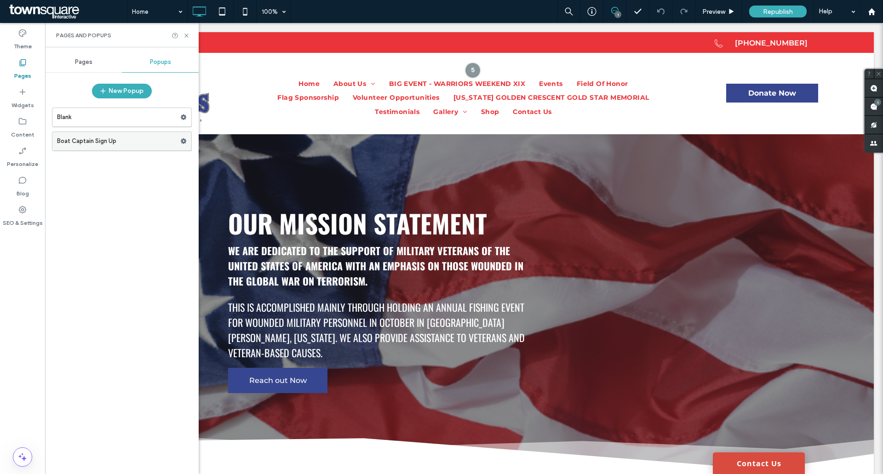
click at [184, 142] on icon at bounding box center [183, 141] width 6 height 6
drag, startPoint x: 120, startPoint y: 146, endPoint x: 102, endPoint y: 135, distance: 21.5
click at [102, 135] on label "Boat Captain Sign Up" at bounding box center [118, 141] width 123 height 18
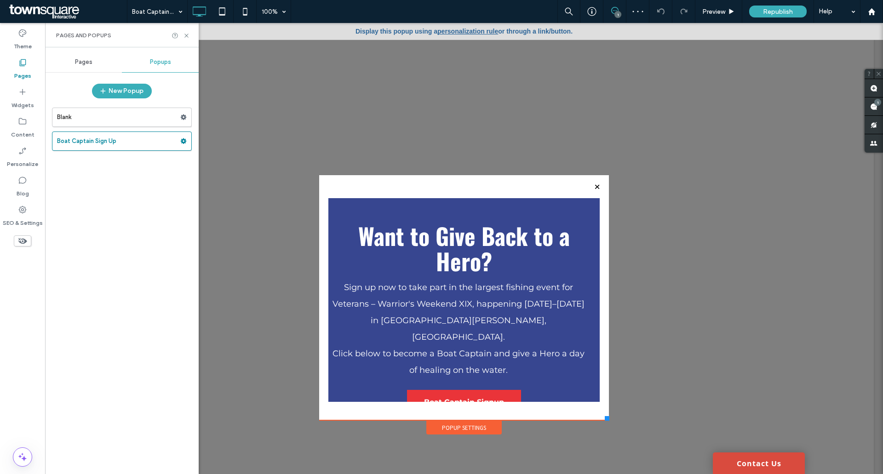
drag, startPoint x: 438, startPoint y: 189, endPoint x: 482, endPoint y: 184, distance: 44.0
click at [438, 189] on div "Want to Give Back to a Hero? Sign up now to take part in the largest fishing ev…" at bounding box center [464, 297] width 290 height 245
click at [466, 427] on div "Popup Settings" at bounding box center [463, 428] width 75 height 14
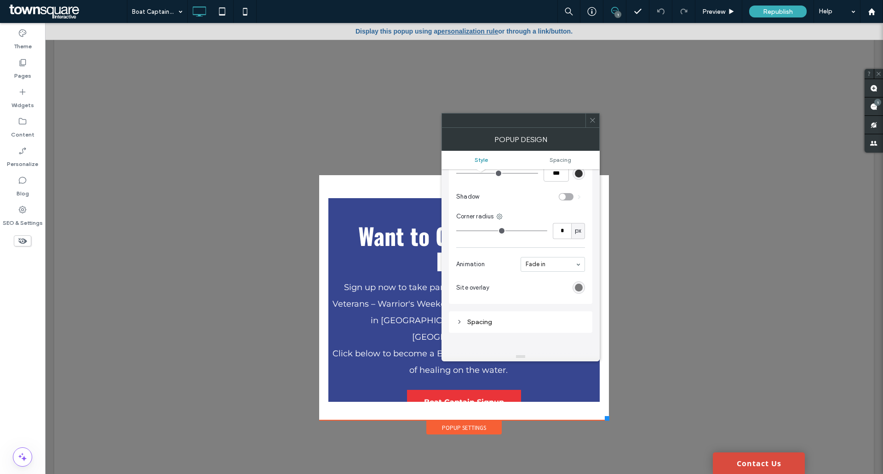
scroll to position [191, 0]
click at [458, 32] on link "personalization rule" at bounding box center [468, 31] width 61 height 7
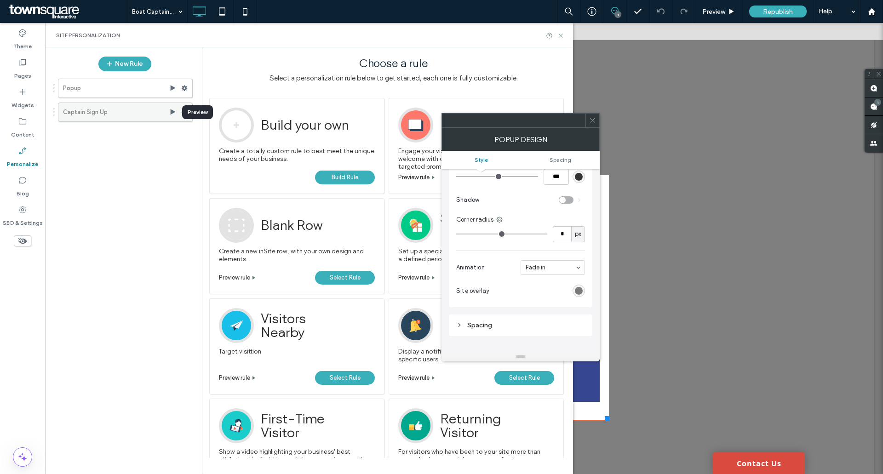
click at [171, 112] on use at bounding box center [173, 112] width 5 height 6
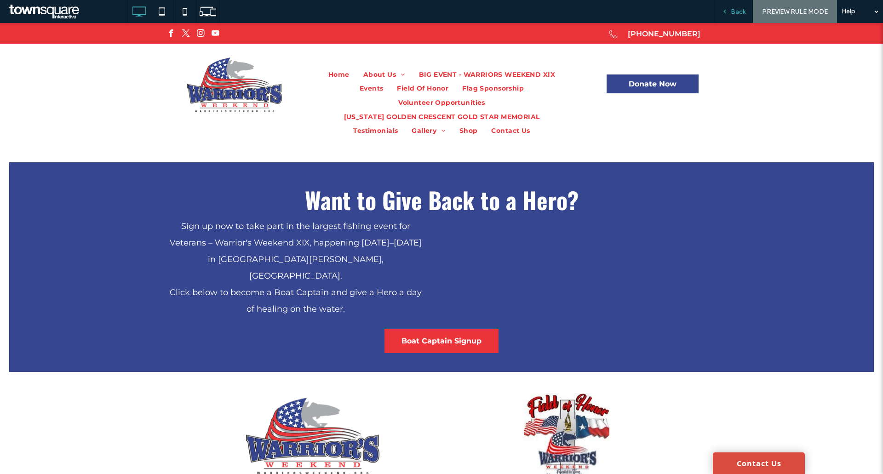
click at [732, 9] on span "Back" at bounding box center [738, 12] width 15 height 8
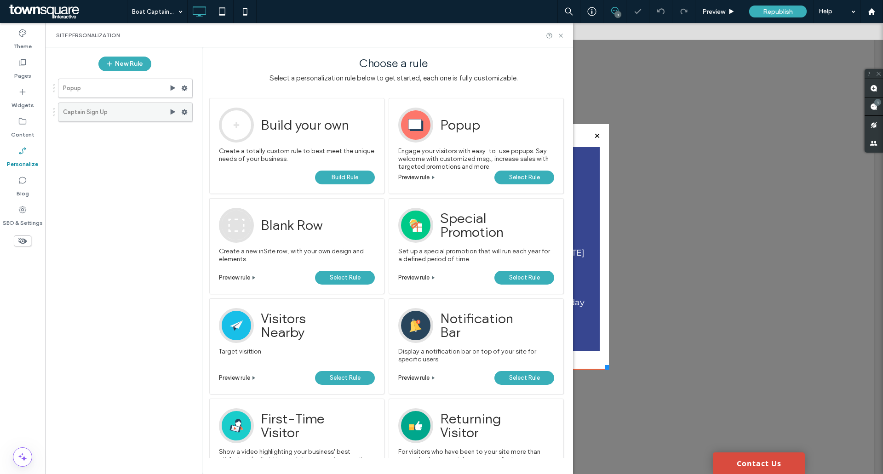
click at [184, 110] on use at bounding box center [185, 112] width 6 height 6
click at [229, 146] on span "Activate" at bounding box center [227, 148] width 25 height 8
click at [186, 111] on use at bounding box center [185, 112] width 6 height 6
click at [173, 111] on use at bounding box center [173, 112] width 5 height 6
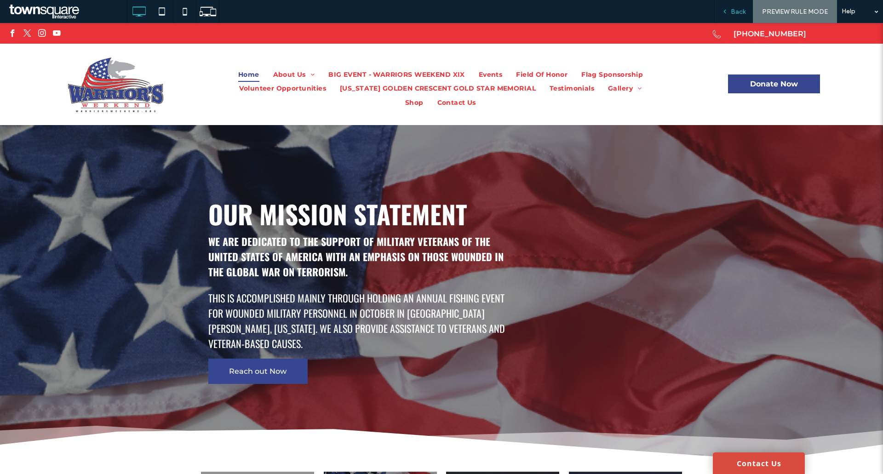
drag, startPoint x: 737, startPoint y: 10, endPoint x: 736, endPoint y: 2, distance: 8.3
click at [737, 11] on span "Back" at bounding box center [738, 12] width 15 height 8
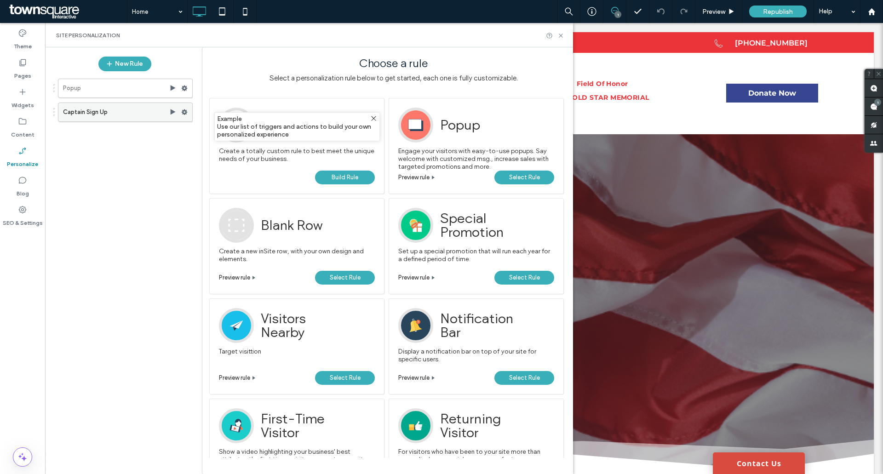
click at [188, 109] on div at bounding box center [186, 112] width 11 height 14
click at [186, 112] on use at bounding box center [185, 112] width 6 height 6
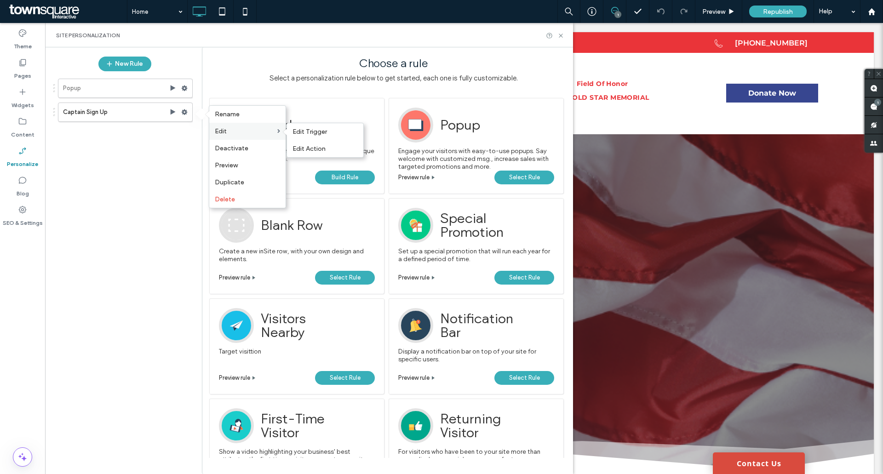
click at [227, 131] on label "Edit" at bounding box center [246, 131] width 63 height 8
click at [316, 142] on div "Edit Action" at bounding box center [325, 148] width 76 height 17
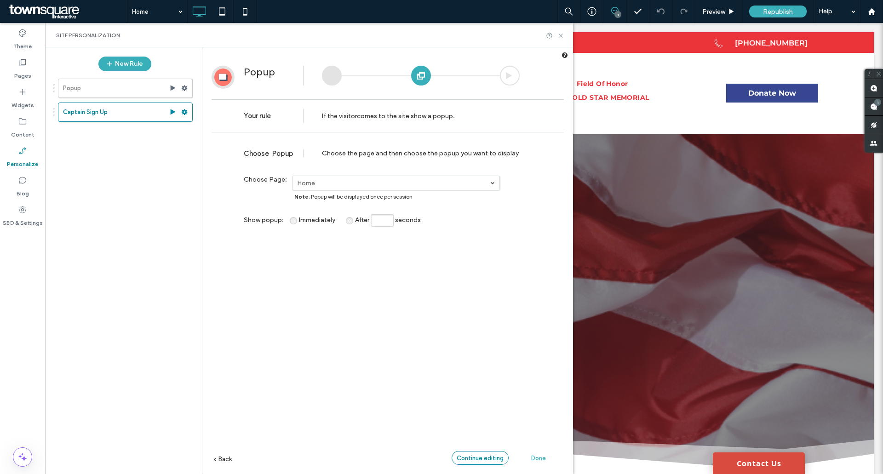
click at [483, 459] on span "Continue editing" at bounding box center [480, 458] width 47 height 7
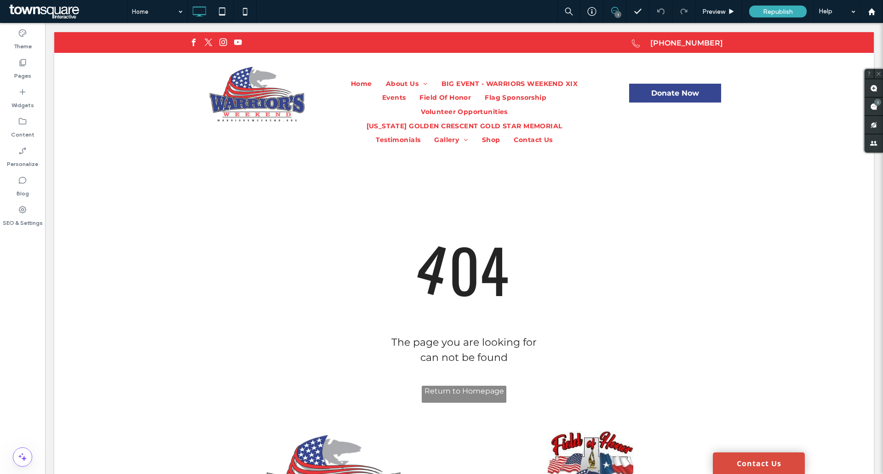
click at [442, 392] on div at bounding box center [441, 237] width 883 height 474
click at [717, 12] on div at bounding box center [441, 237] width 883 height 474
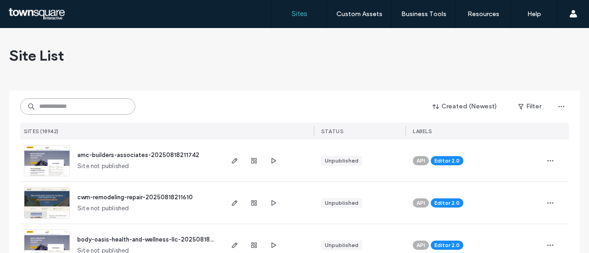
drag, startPoint x: 49, startPoint y: 109, endPoint x: 53, endPoint y: 107, distance: 4.7
click at [49, 109] on input at bounding box center [77, 106] width 115 height 17
paste input "**********"
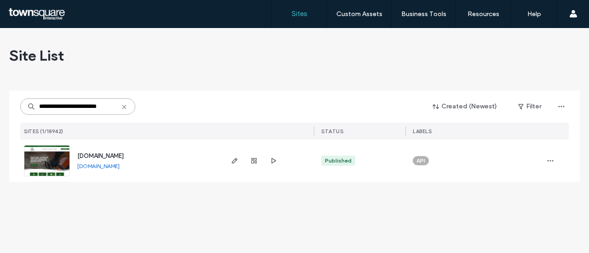
type input "**********"
click at [228, 161] on div at bounding box center [268, 161] width 92 height 42
click at [233, 160] on icon "button" at bounding box center [234, 160] width 7 height 7
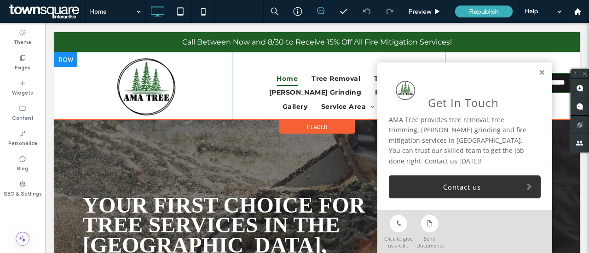
drag, startPoint x: 534, startPoint y: 70, endPoint x: 519, endPoint y: 81, distance: 18.4
click at [538, 70] on link at bounding box center [541, 73] width 7 height 8
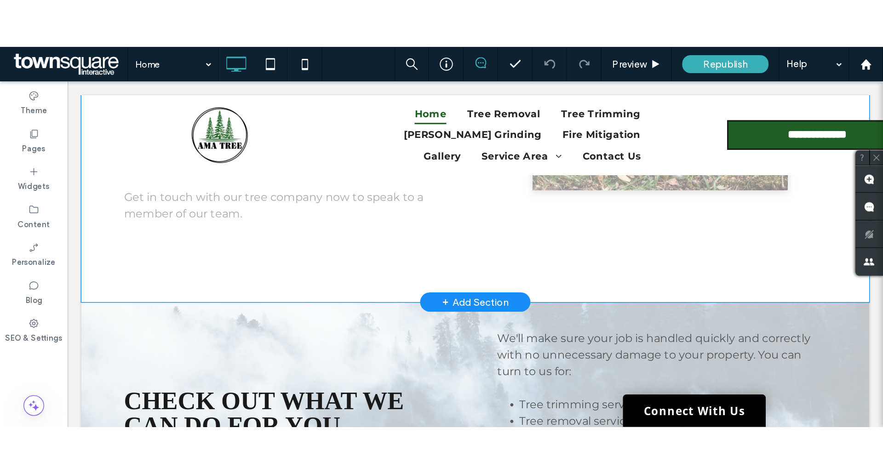
scroll to position [690, 0]
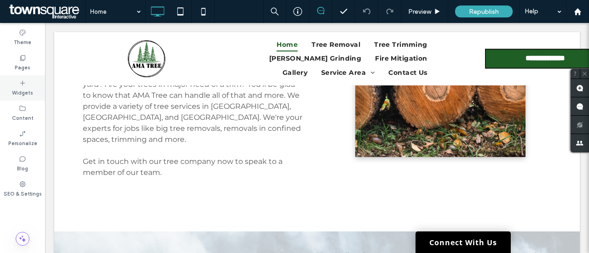
drag, startPoint x: 16, startPoint y: 58, endPoint x: 37, endPoint y: 92, distance: 39.6
click at [16, 58] on div "Pages" at bounding box center [22, 62] width 45 height 25
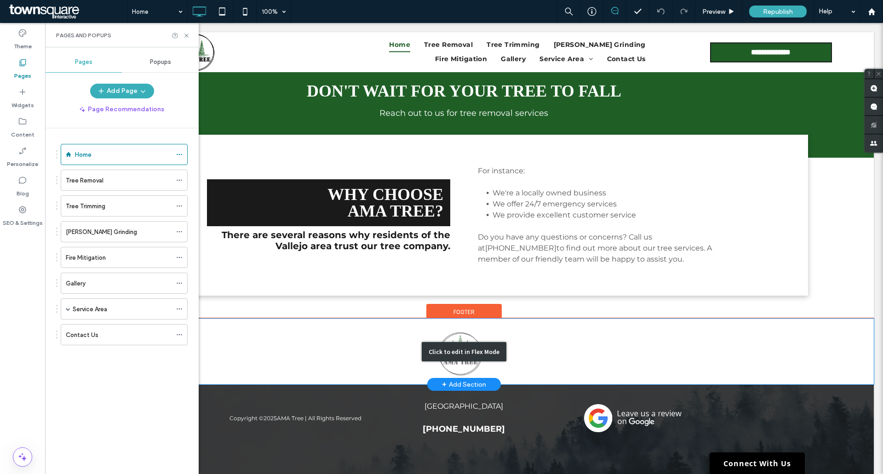
scroll to position [826, 0]
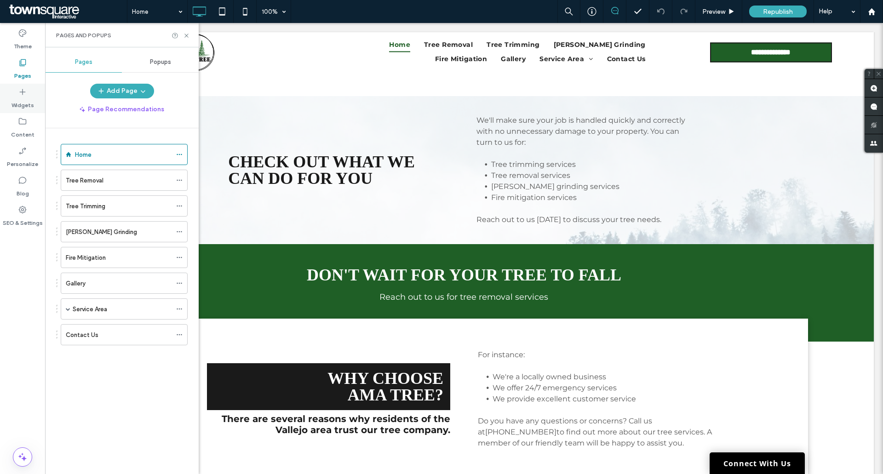
click at [18, 91] on icon at bounding box center [22, 91] width 9 height 9
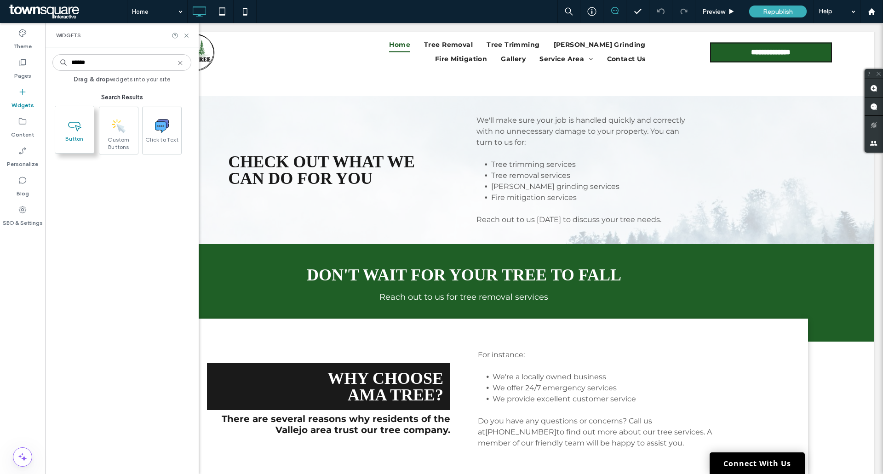
type input "******"
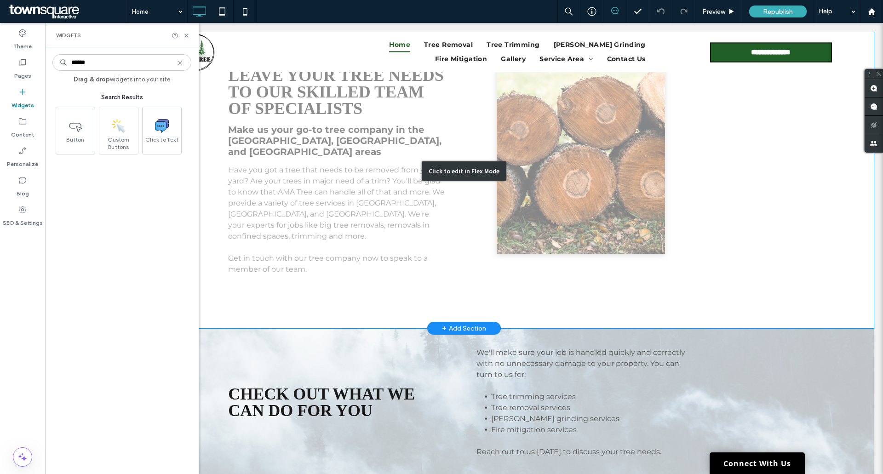
scroll to position [605, 0]
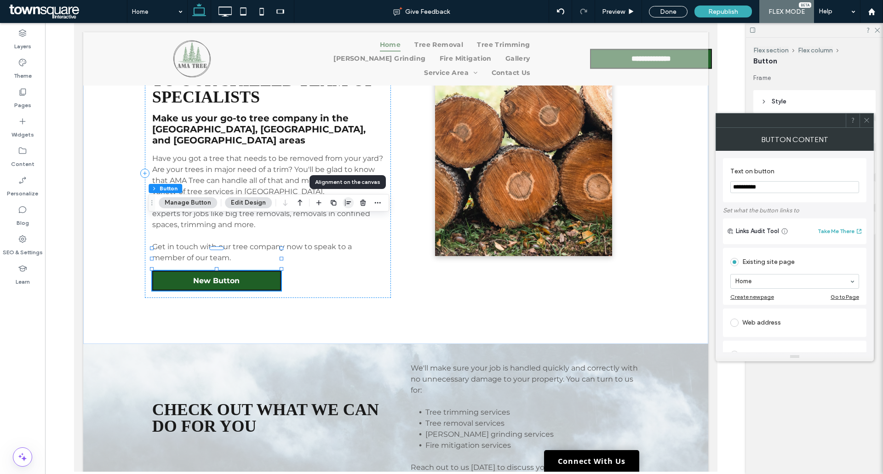
click at [346, 206] on icon "button" at bounding box center [348, 202] width 7 height 7
click at [339, 223] on icon "center" at bounding box center [338, 220] width 7 height 7
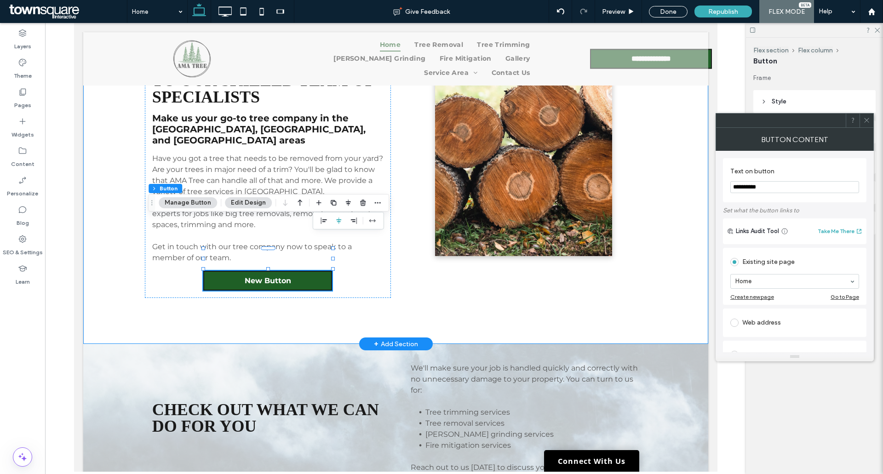
click at [215, 253] on div "Leave Your Tree Needs to Our Skilled Team of Specialists Make us your go-to tre…" at bounding box center [396, 173] width 552 height 342
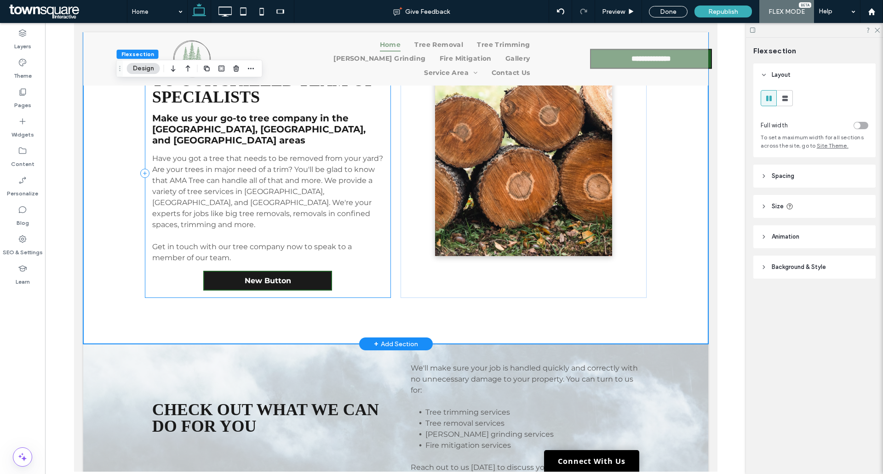
click at [282, 253] on link "New Button" at bounding box center [267, 281] width 129 height 20
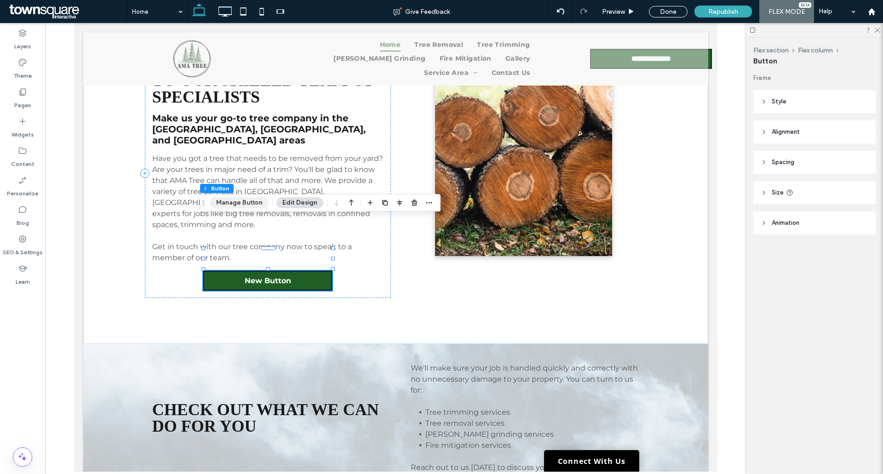
click at [245, 201] on button "Manage Button" at bounding box center [239, 202] width 58 height 11
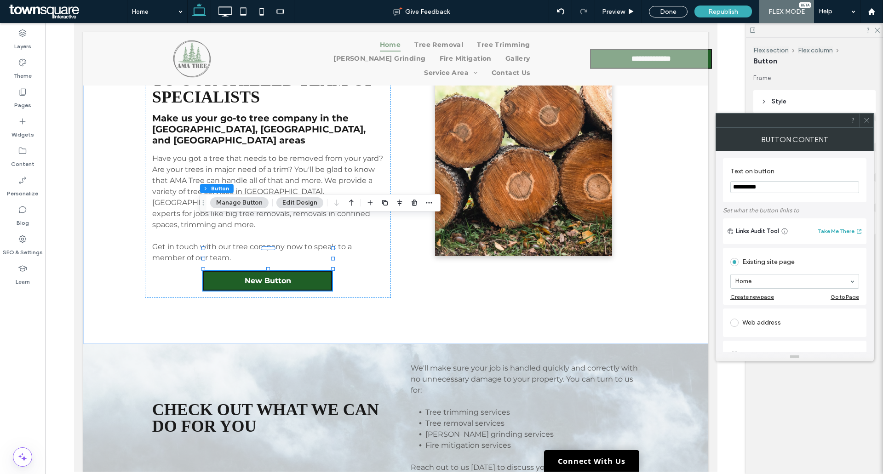
drag, startPoint x: 841, startPoint y: 209, endPoint x: 706, endPoint y: 192, distance: 136.3
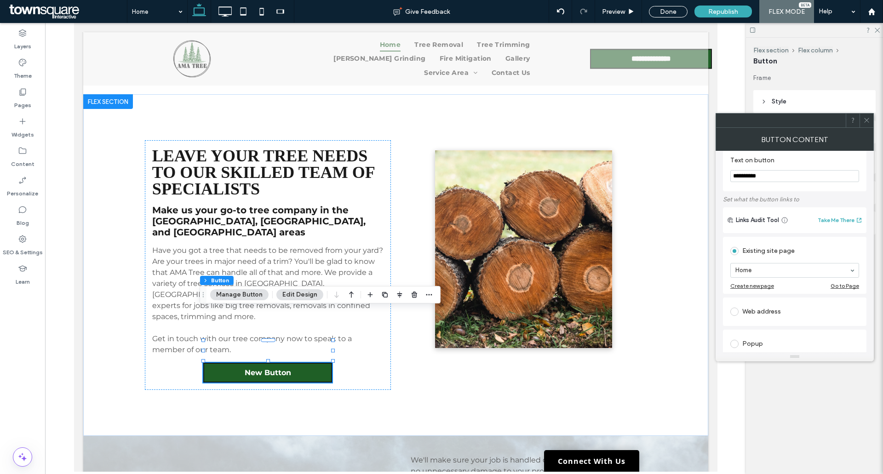
scroll to position [0, 0]
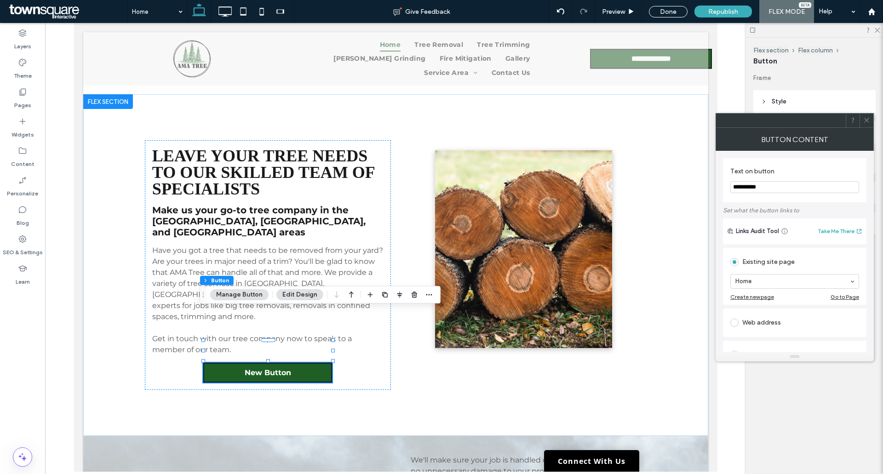
type input "*"
click at [588, 187] on input "**********" at bounding box center [795, 187] width 129 height 12
drag, startPoint x: 736, startPoint y: 187, endPoint x: 790, endPoint y: 189, distance: 54.3
click at [588, 187] on input "**********" at bounding box center [795, 187] width 129 height 12
type input "**********"
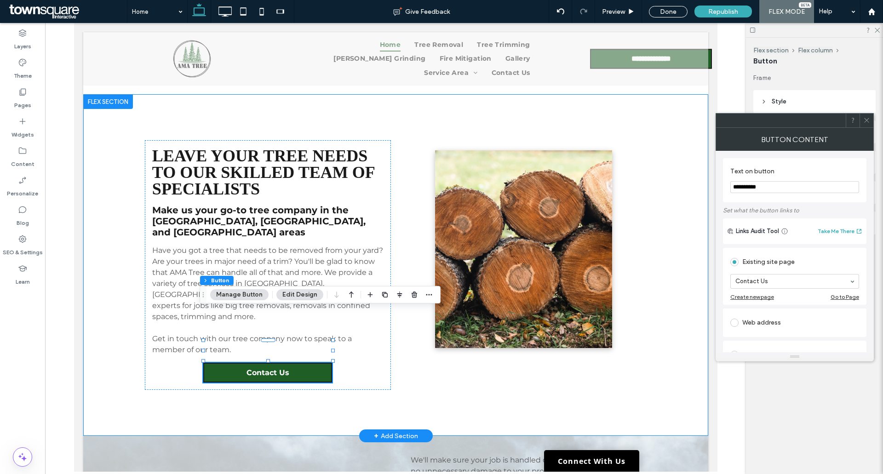
drag, startPoint x: 401, startPoint y: 350, endPoint x: 422, endPoint y: 355, distance: 22.2
click at [400, 253] on div "Leave Your Tree Needs to Our Skilled Team of Specialists Make us your go-to tre…" at bounding box center [396, 265] width 552 height 342
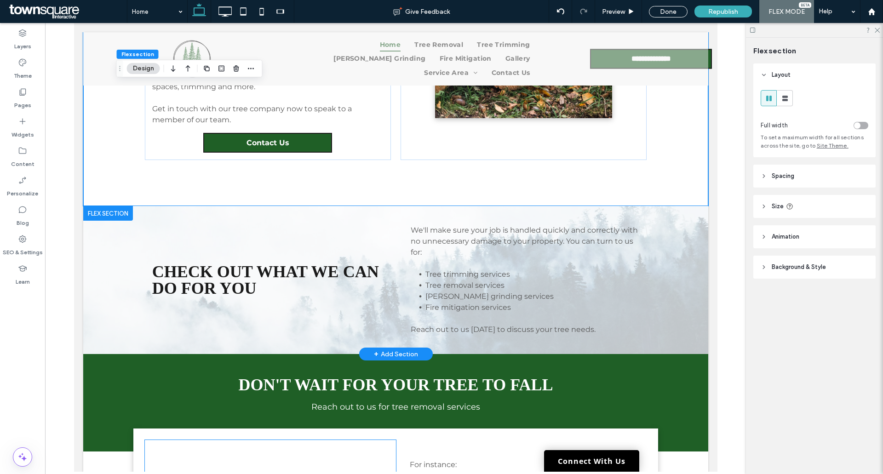
scroll to position [627, 0]
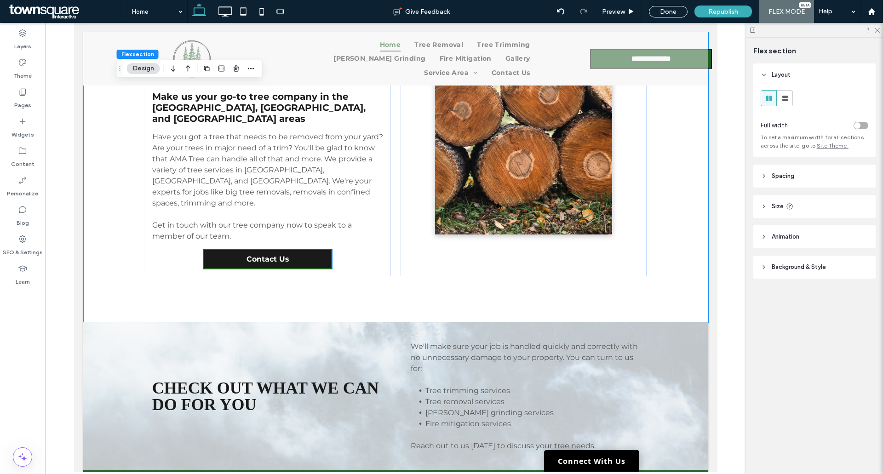
click at [269, 249] on link "Contact Us" at bounding box center [267, 259] width 129 height 20
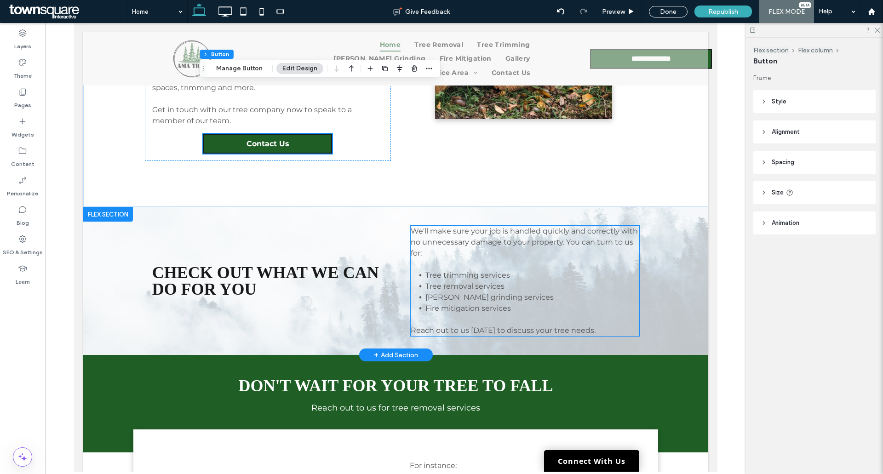
scroll to position [765, 0]
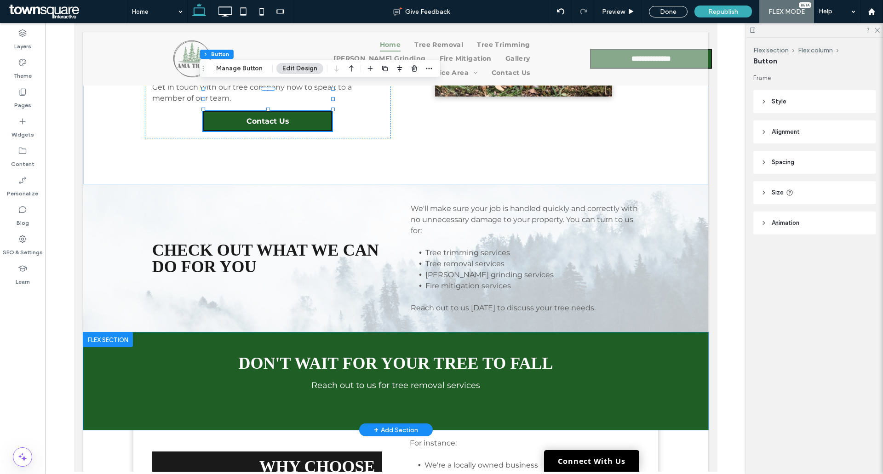
click at [384, 253] on div "Don't Wait for Your Tree to Fall Reach out to us for tree removal services" at bounding box center [396, 382] width 552 height 98
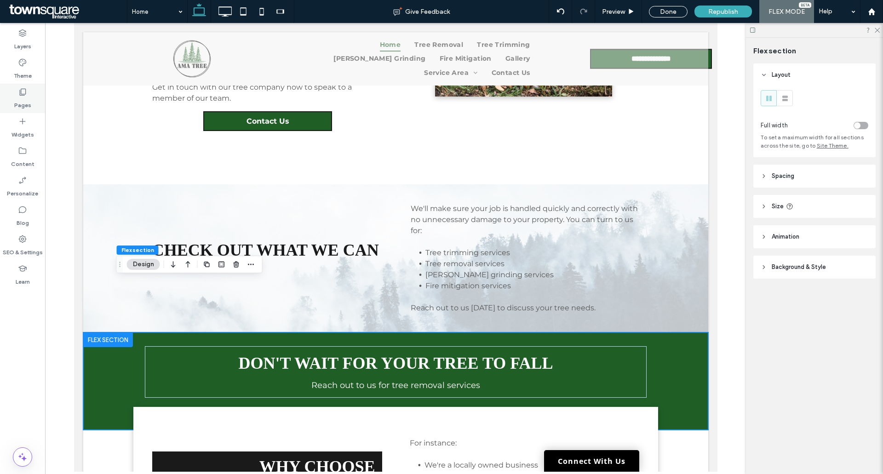
click at [24, 103] on label "Pages" at bounding box center [22, 103] width 17 height 13
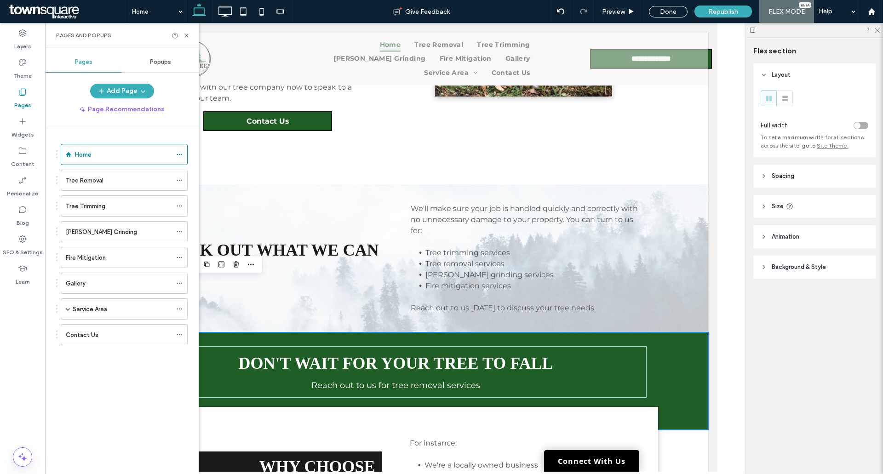
click at [24, 103] on label "Pages" at bounding box center [22, 103] width 17 height 13
click at [19, 130] on label "Widgets" at bounding box center [23, 132] width 23 height 13
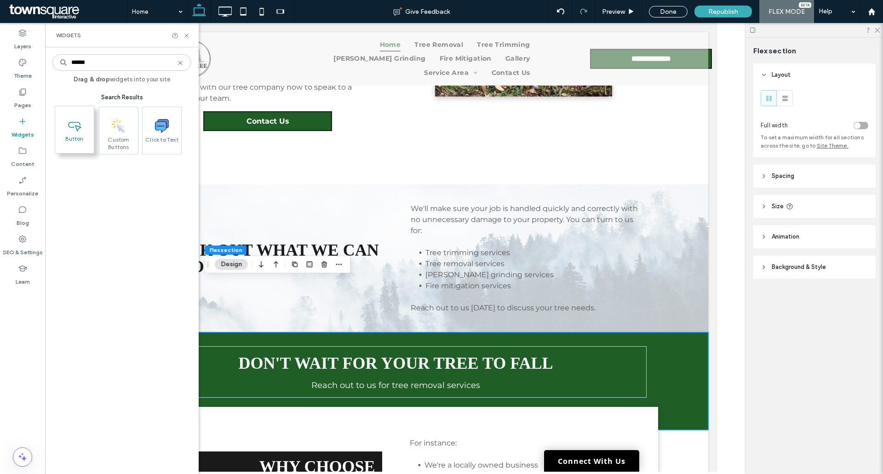
type input "******"
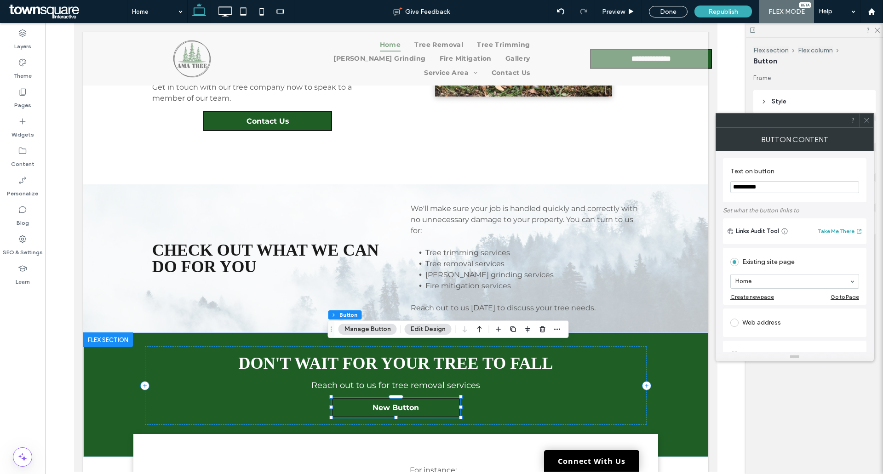
click at [372, 253] on button "Manage Button" at bounding box center [368, 329] width 58 height 11
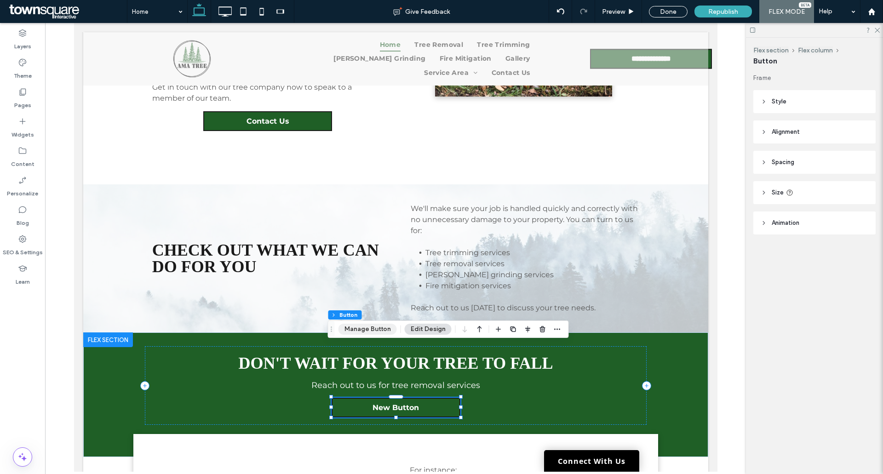
click at [372, 253] on button "Manage Button" at bounding box center [368, 329] width 58 height 11
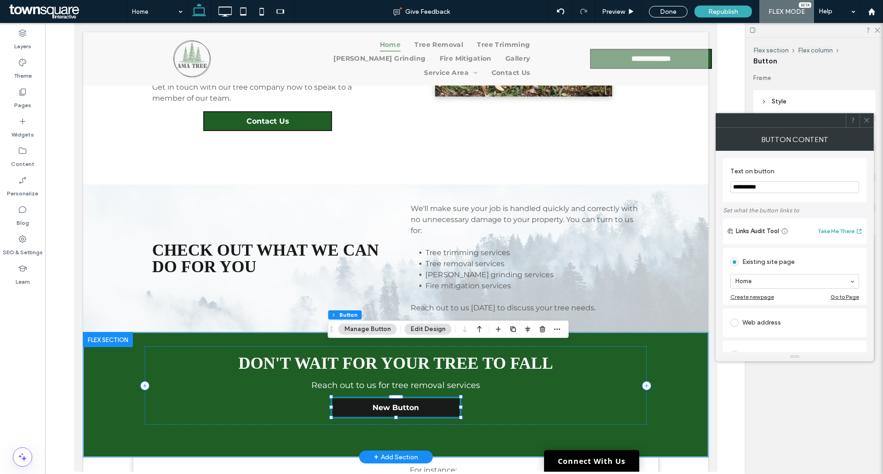
click at [425, 253] on link "New Button" at bounding box center [395, 408] width 129 height 20
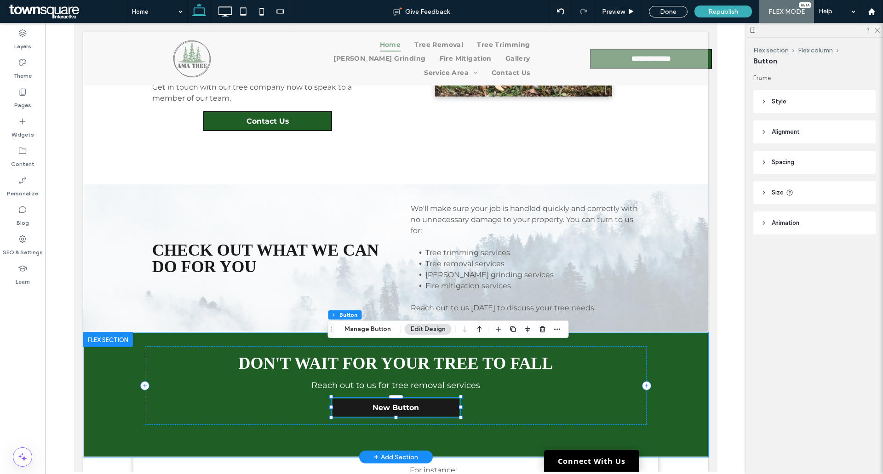
click at [399, 253] on link "New Button" at bounding box center [395, 408] width 129 height 20
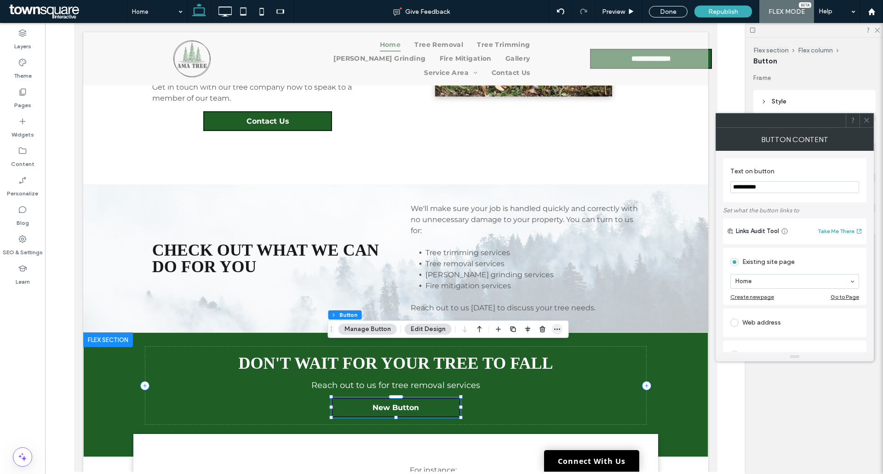
click at [554, 253] on icon "button" at bounding box center [557, 329] width 7 height 7
drag, startPoint x: 371, startPoint y: 327, endPoint x: 376, endPoint y: 335, distance: 9.6
click at [371, 253] on button "Manage Button" at bounding box center [368, 329] width 58 height 11
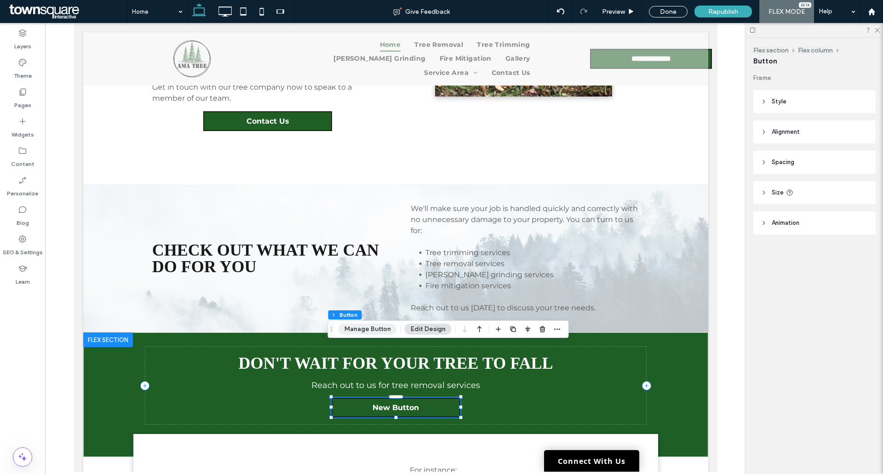
click at [368, 253] on button "Manage Button" at bounding box center [368, 329] width 58 height 11
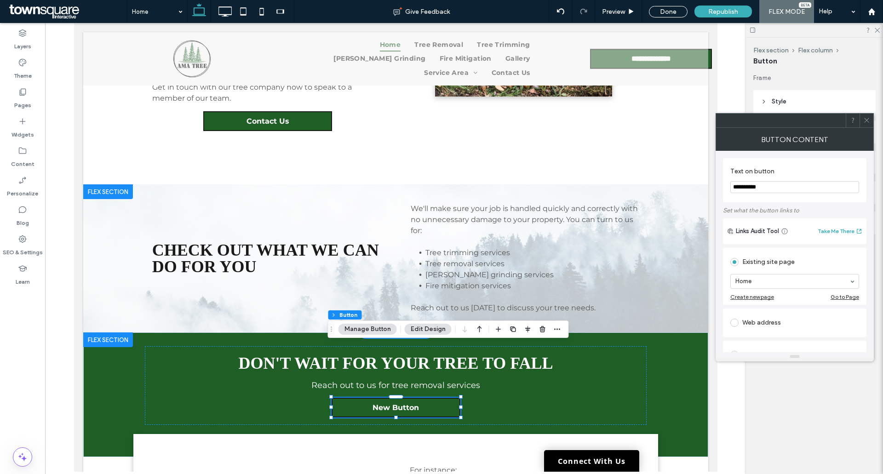
drag, startPoint x: 791, startPoint y: 212, endPoint x: 700, endPoint y: 191, distance: 93.9
type input "**********"
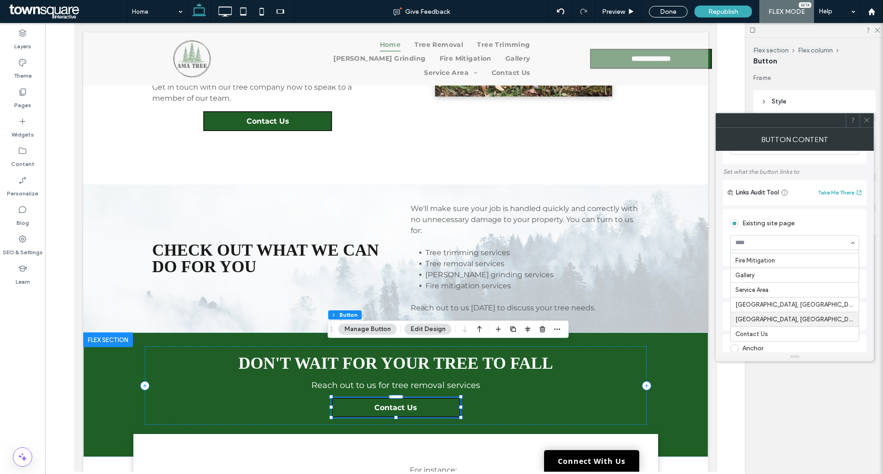
scroll to position [92, 0]
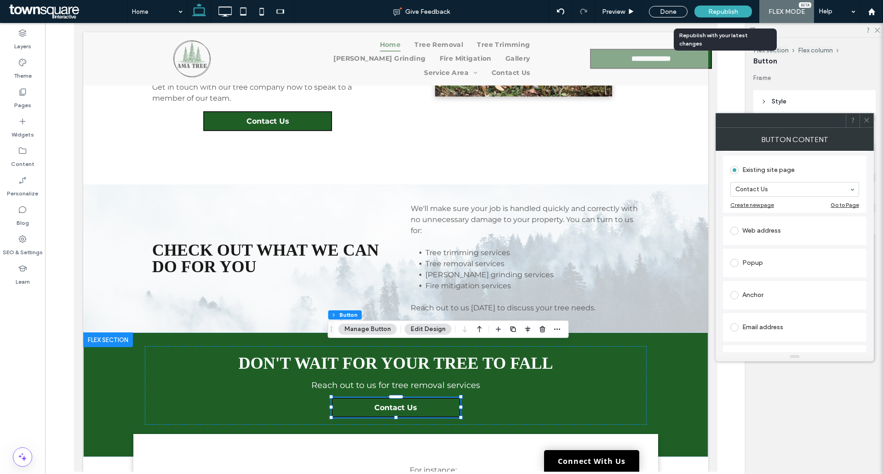
click at [588, 13] on div "Republish" at bounding box center [724, 12] width 58 height 12
